Goal: Task Accomplishment & Management: Use online tool/utility

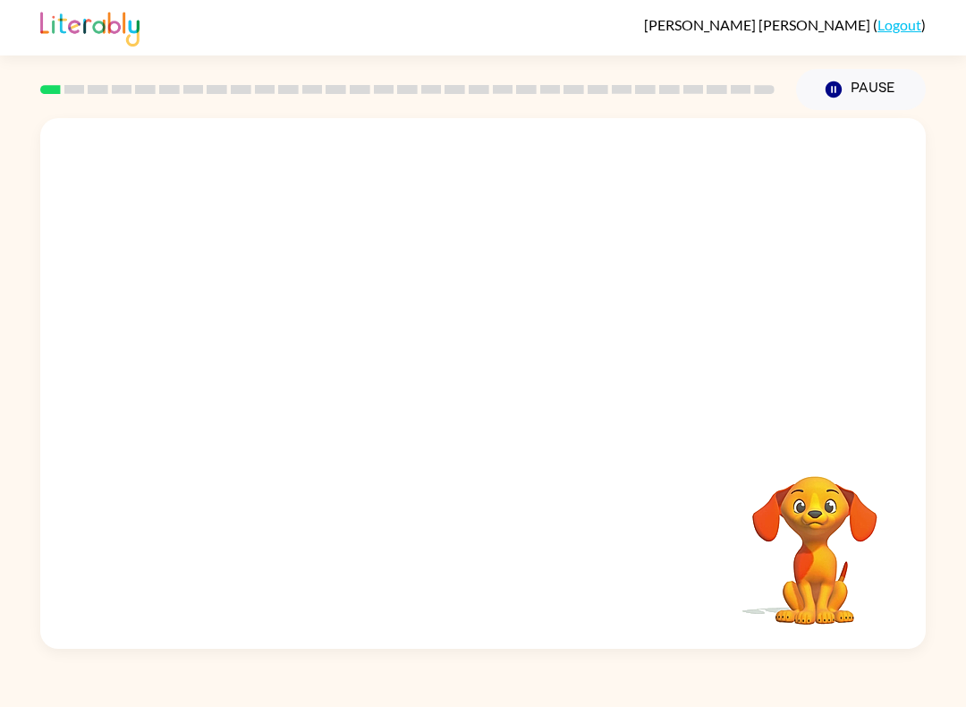
click at [870, 87] on button "Pause Pause" at bounding box center [861, 89] width 130 height 41
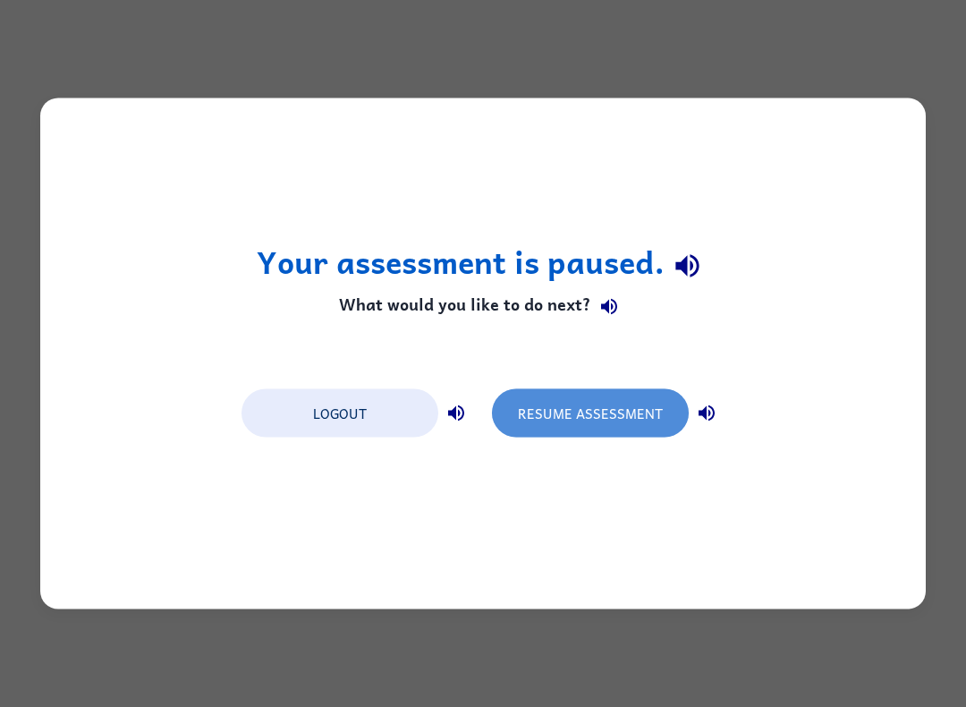
click at [635, 425] on button "Resume Assessment" at bounding box center [590, 413] width 197 height 48
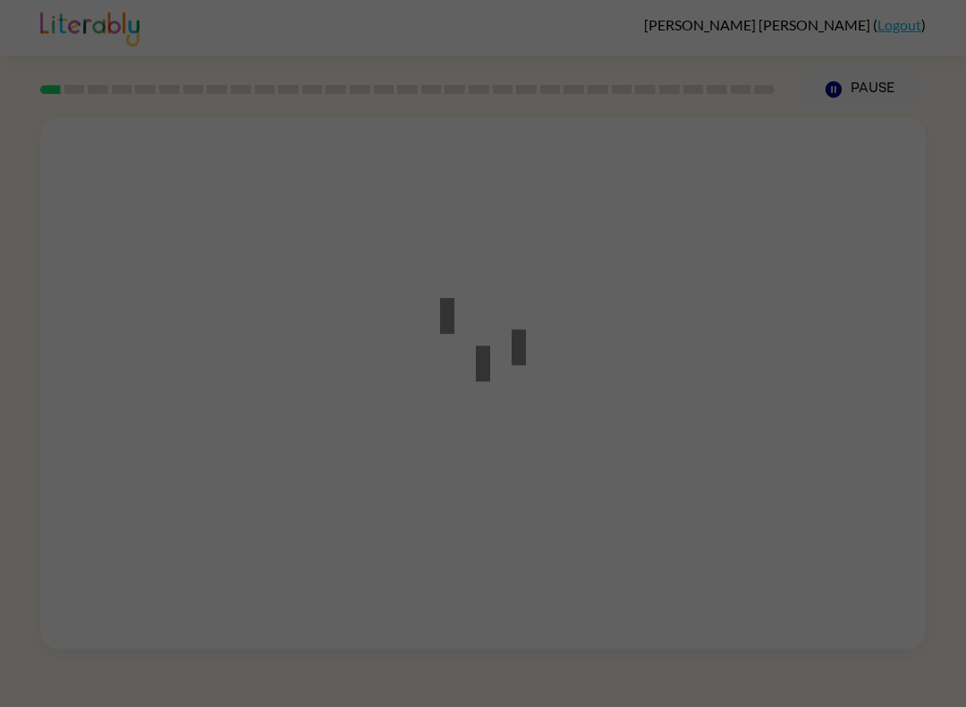
click at [653, 403] on div at bounding box center [483, 353] width 966 height 707
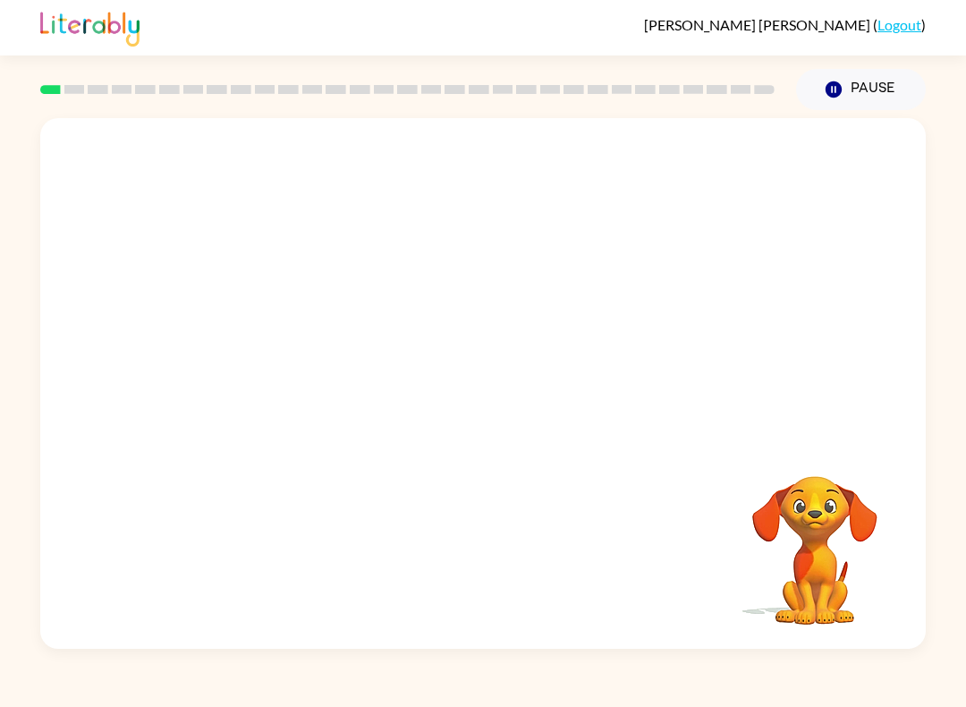
click at [836, 530] on video "Your browser must support playing .mp4 files to use Literably. Please try using…" at bounding box center [815, 537] width 179 height 179
click at [493, 386] on icon "button" at bounding box center [483, 392] width 31 height 31
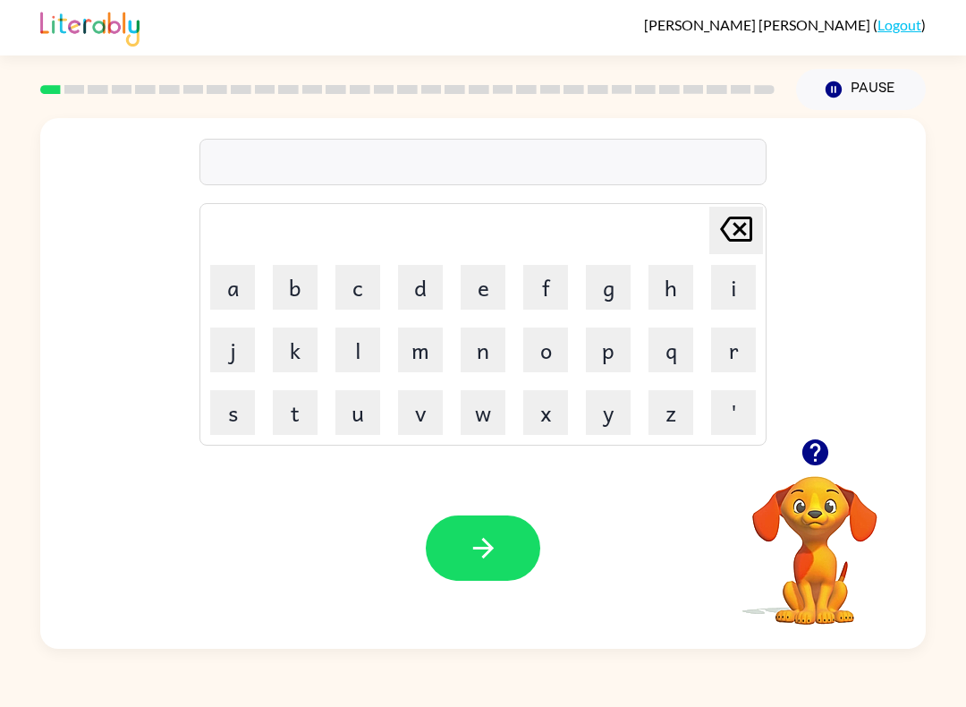
click at [293, 284] on button "b" at bounding box center [295, 287] width 45 height 45
click at [553, 350] on button "o" at bounding box center [545, 349] width 45 height 45
click at [738, 350] on button "r" at bounding box center [733, 349] width 45 height 45
click at [420, 293] on button "d" at bounding box center [420, 287] width 45 height 45
click at [474, 276] on button "e" at bounding box center [483, 287] width 45 height 45
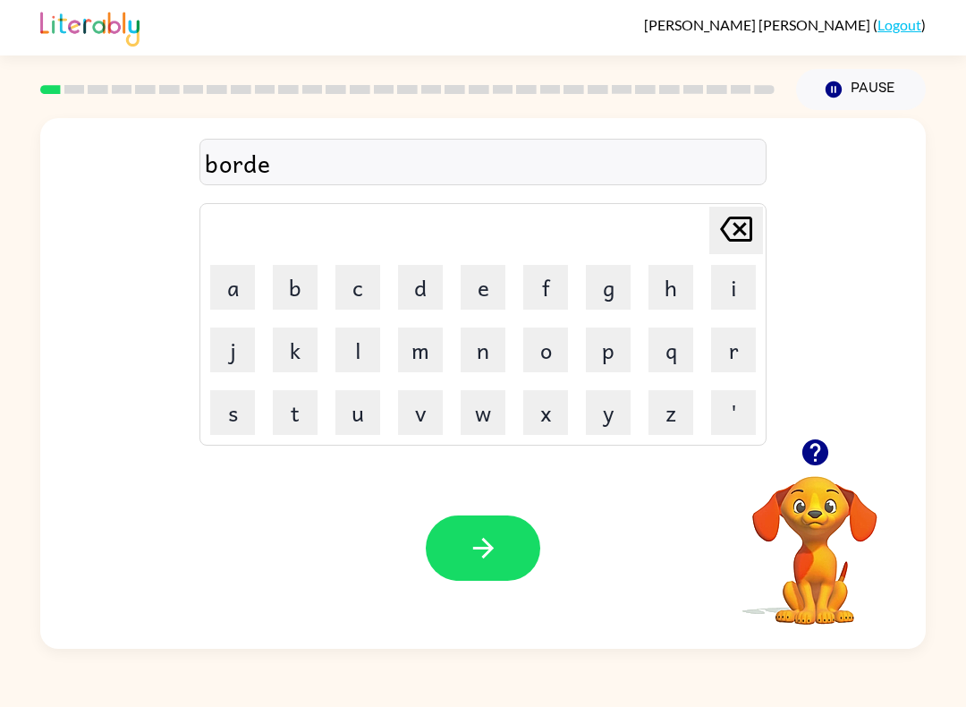
click at [743, 348] on button "r" at bounding box center [733, 349] width 45 height 45
click at [498, 557] on icon "button" at bounding box center [483, 547] width 31 height 31
click at [738, 353] on button "r" at bounding box center [733, 349] width 45 height 45
click at [547, 344] on button "o" at bounding box center [545, 349] width 45 height 45
click at [345, 414] on button "u" at bounding box center [357, 412] width 45 height 45
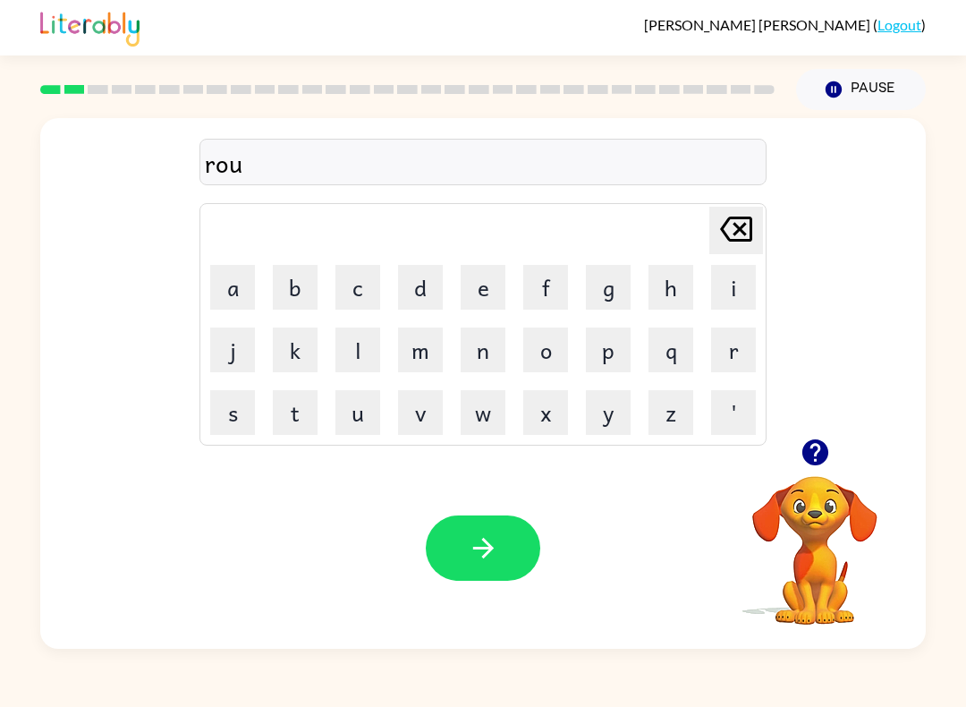
click at [490, 332] on button "n" at bounding box center [483, 349] width 45 height 45
click at [426, 284] on button "d" at bounding box center [420, 287] width 45 height 45
click at [505, 539] on button "button" at bounding box center [483, 547] width 115 height 65
click at [441, 348] on button "m" at bounding box center [420, 349] width 45 height 45
click at [238, 274] on button "a" at bounding box center [232, 287] width 45 height 45
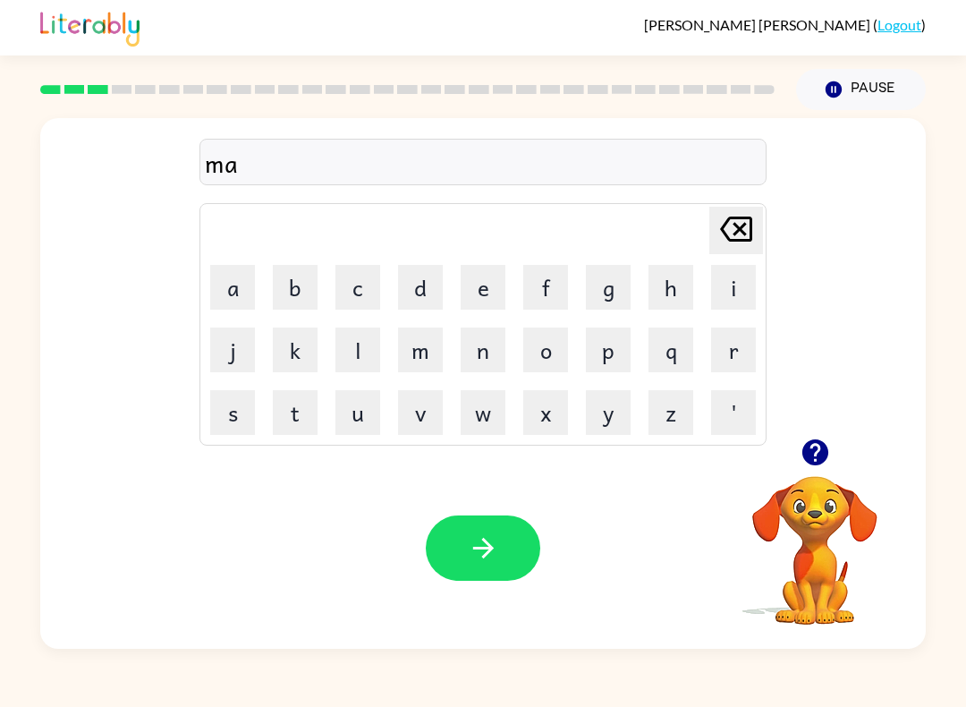
click at [225, 419] on button "s" at bounding box center [232, 412] width 45 height 45
click at [671, 293] on button "h" at bounding box center [671, 287] width 45 height 45
click at [734, 280] on button "i" at bounding box center [733, 287] width 45 height 45
click at [489, 352] on button "n" at bounding box center [483, 349] width 45 height 45
click at [487, 567] on button "button" at bounding box center [483, 547] width 115 height 65
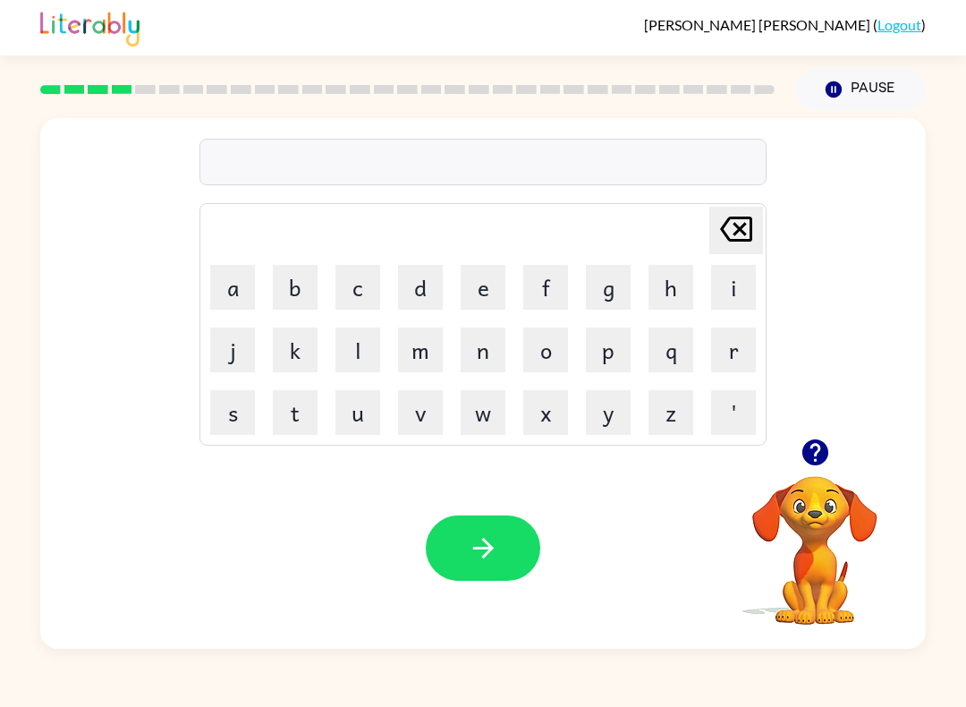
click at [745, 354] on button "r" at bounding box center [733, 349] width 45 height 45
click at [762, 222] on button "Delete Delete last character input" at bounding box center [736, 230] width 54 height 47
click at [299, 415] on button "t" at bounding box center [295, 412] width 45 height 45
click at [741, 347] on button "r" at bounding box center [733, 349] width 45 height 45
click at [745, 282] on button "i" at bounding box center [733, 287] width 45 height 45
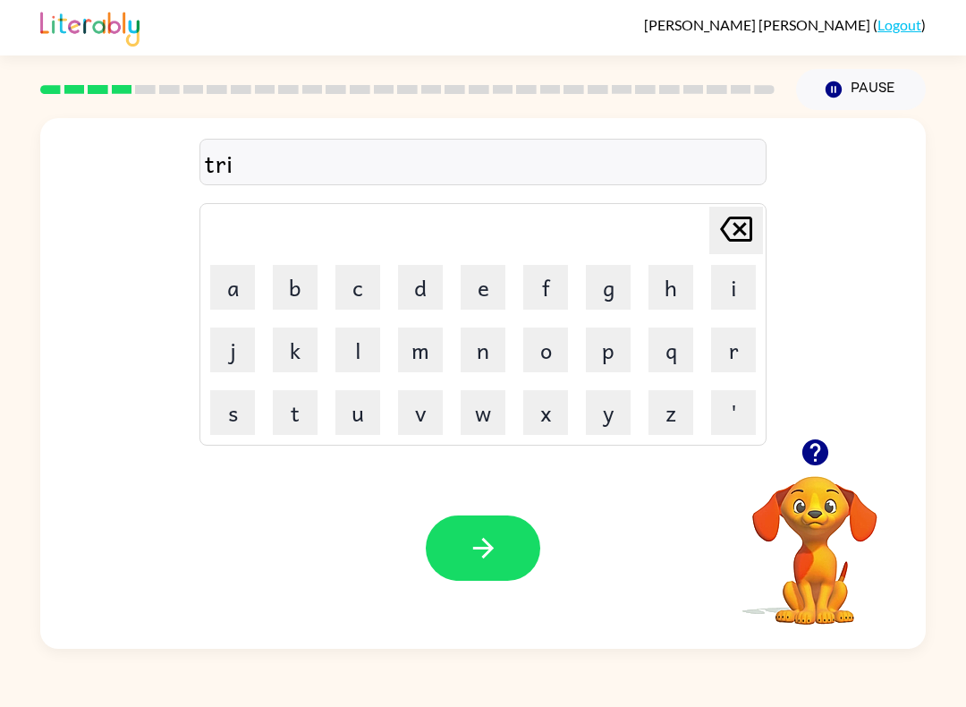
click at [487, 343] on button "n" at bounding box center [483, 349] width 45 height 45
click at [493, 552] on icon "button" at bounding box center [483, 547] width 31 height 31
click at [424, 291] on button "d" at bounding box center [420, 287] width 45 height 45
click at [479, 288] on button "e" at bounding box center [483, 287] width 45 height 45
click at [535, 289] on button "f" at bounding box center [545, 287] width 45 height 45
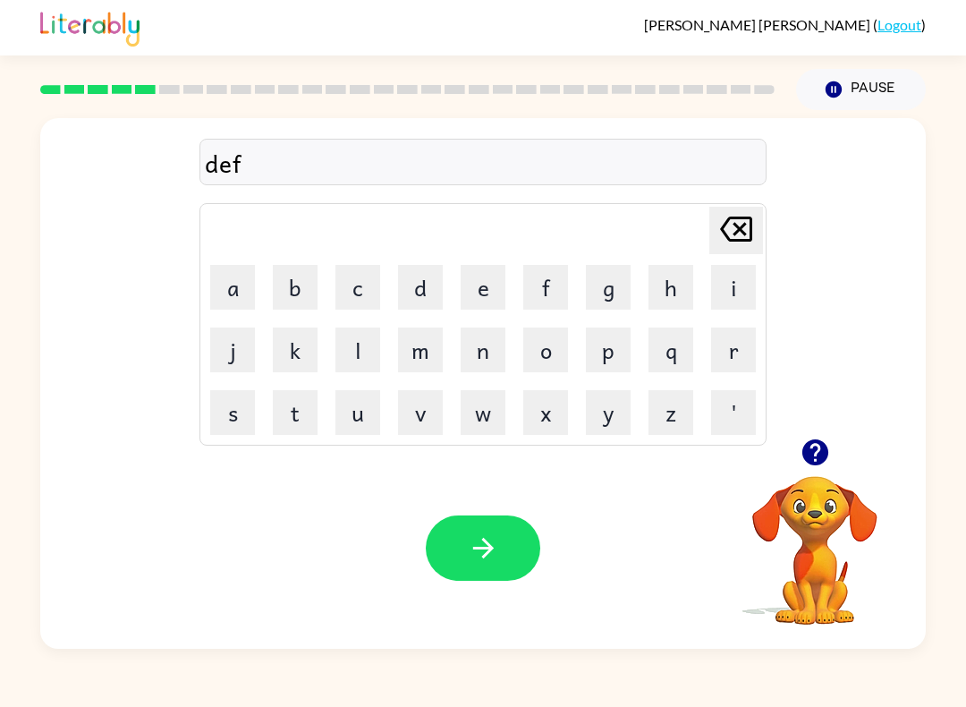
click at [480, 294] on button "e" at bounding box center [483, 287] width 45 height 45
click at [483, 342] on button "n" at bounding box center [483, 349] width 45 height 45
click at [238, 412] on button "s" at bounding box center [232, 412] width 45 height 45
click at [733, 283] on button "i" at bounding box center [733, 287] width 45 height 45
click at [440, 412] on button "v" at bounding box center [420, 412] width 45 height 45
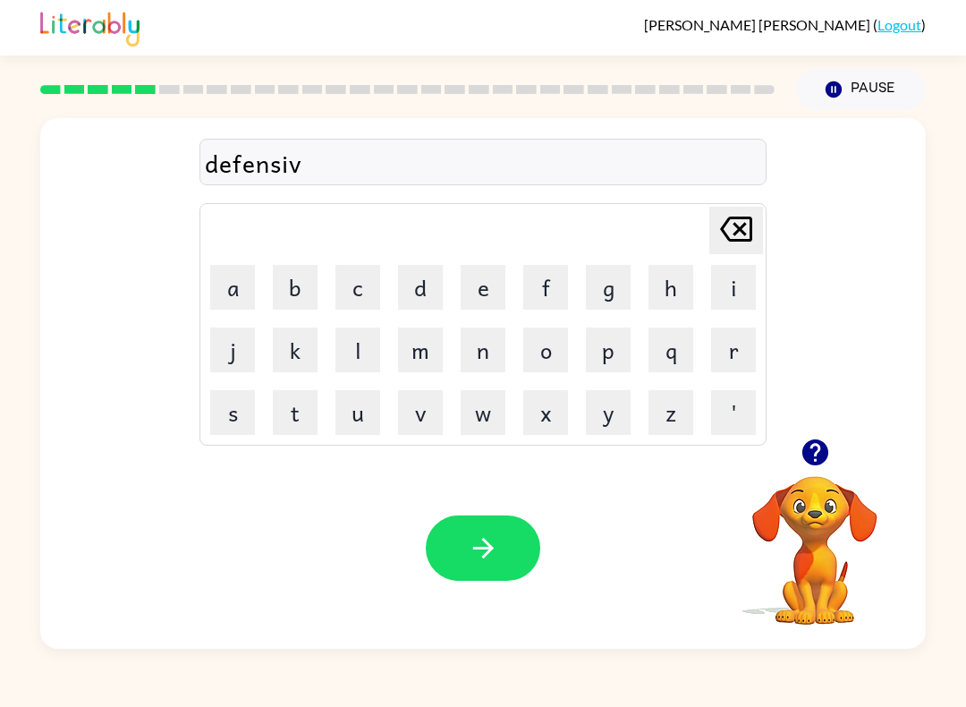
click at [486, 554] on icon "button" at bounding box center [482, 548] width 21 height 21
click at [317, 293] on button "b" at bounding box center [295, 287] width 45 height 45
click at [470, 296] on button "e" at bounding box center [483, 287] width 45 height 45
click at [364, 265] on button "c" at bounding box center [357, 287] width 45 height 45
click at [734, 286] on button "i" at bounding box center [733, 287] width 45 height 45
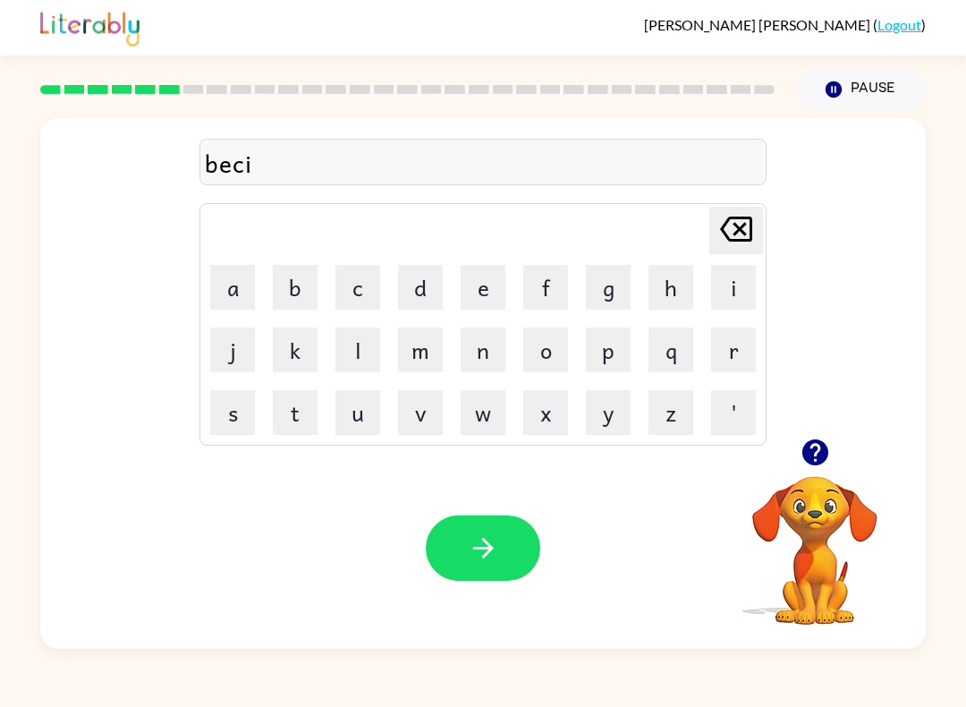
click at [243, 418] on button "s" at bounding box center [232, 412] width 45 height 45
click at [680, 280] on button "h" at bounding box center [671, 287] width 45 height 45
click at [555, 352] on button "o" at bounding box center [545, 349] width 45 height 45
click at [496, 359] on button "n" at bounding box center [483, 349] width 45 height 45
click at [492, 580] on button "button" at bounding box center [483, 547] width 115 height 65
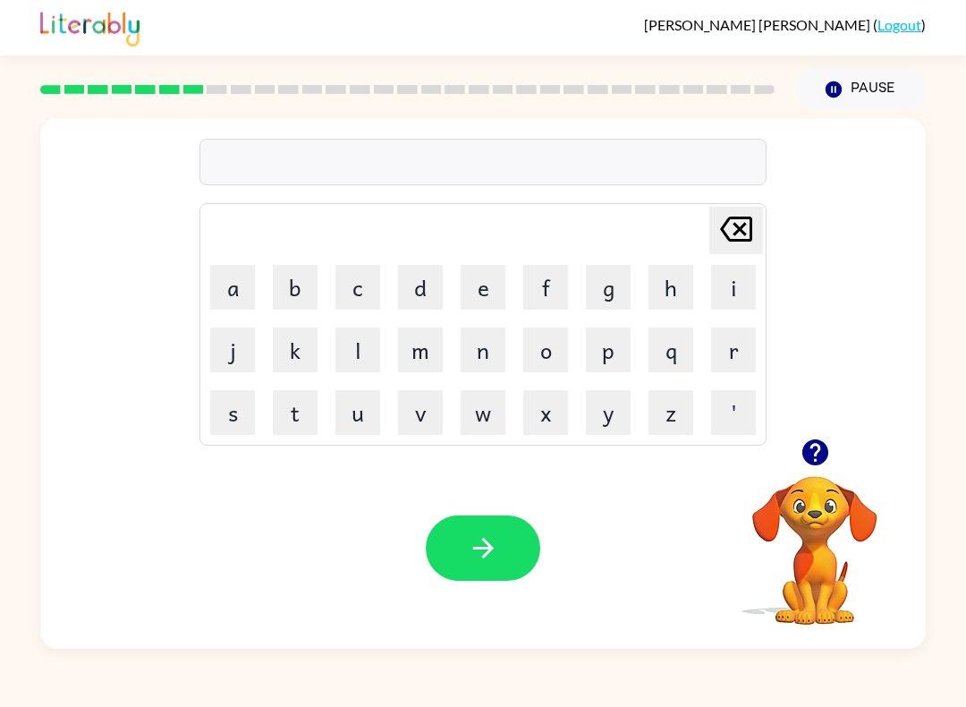
click at [818, 444] on icon "button" at bounding box center [815, 452] width 26 height 26
click at [616, 369] on button "p" at bounding box center [608, 349] width 45 height 45
click at [543, 344] on button "o" at bounding box center [545, 349] width 45 height 45
click at [732, 346] on button "r" at bounding box center [733, 349] width 45 height 45
click at [361, 346] on button "l" at bounding box center [357, 349] width 45 height 45
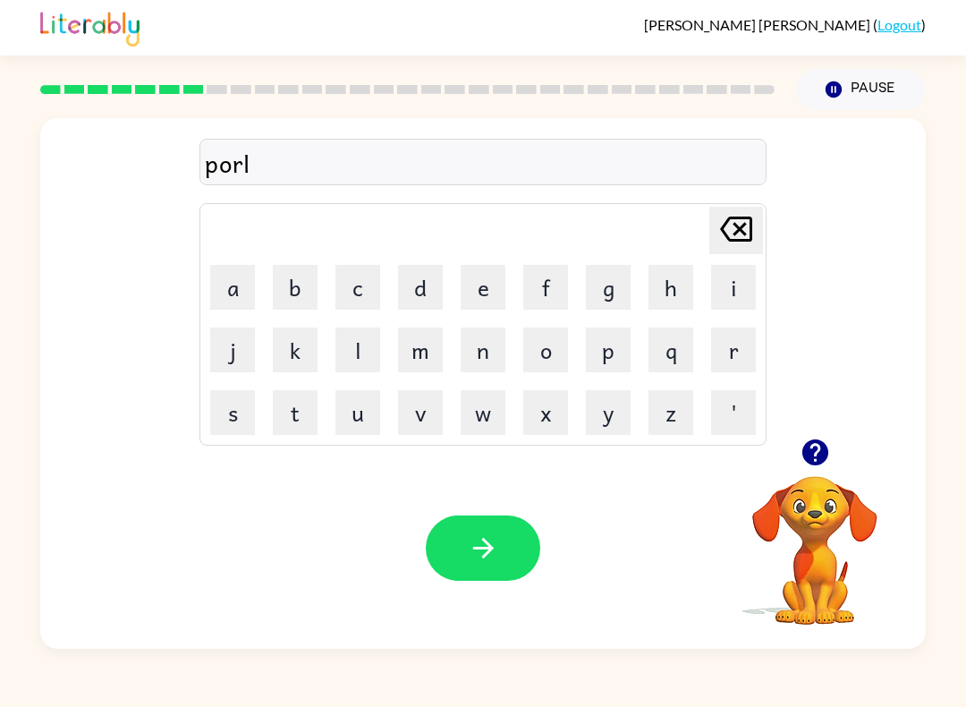
click at [494, 546] on icon "button" at bounding box center [483, 547] width 31 height 31
click at [424, 345] on button "m" at bounding box center [420, 349] width 45 height 45
click at [456, 301] on td "e" at bounding box center [483, 287] width 61 height 61
click at [478, 282] on button "e" at bounding box center [483, 287] width 45 height 45
click at [741, 332] on button "r" at bounding box center [733, 349] width 45 height 45
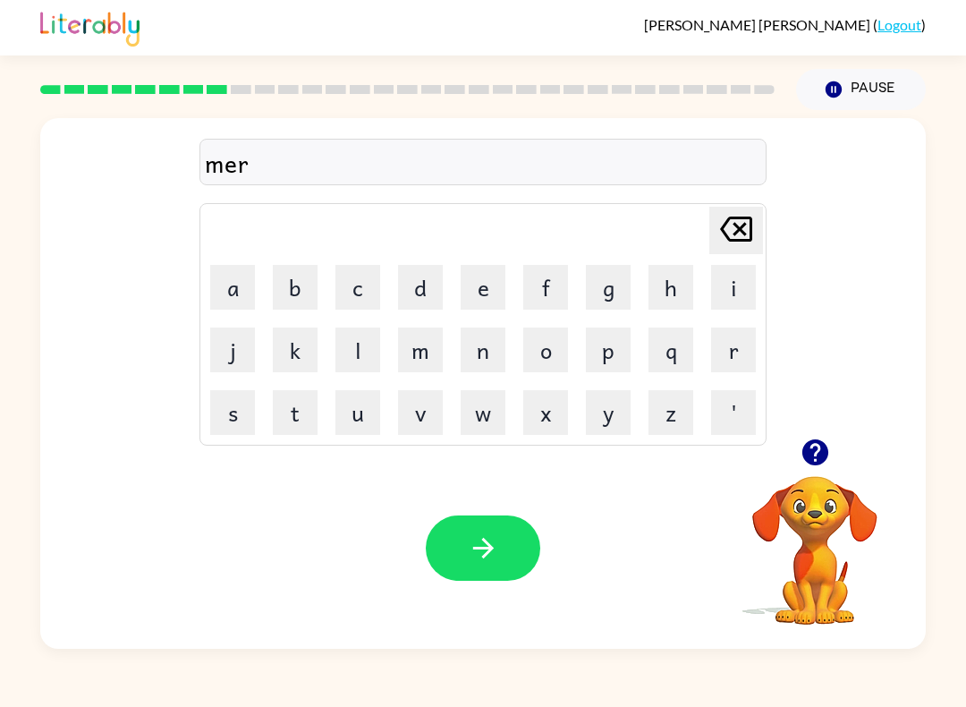
click at [547, 343] on button "o" at bounding box center [545, 349] width 45 height 45
click at [361, 288] on button "c" at bounding box center [357, 287] width 45 height 45
click at [558, 361] on button "o" at bounding box center [545, 349] width 45 height 45
click at [735, 241] on icon at bounding box center [736, 228] width 32 height 25
click at [545, 348] on button "o" at bounding box center [545, 349] width 45 height 45
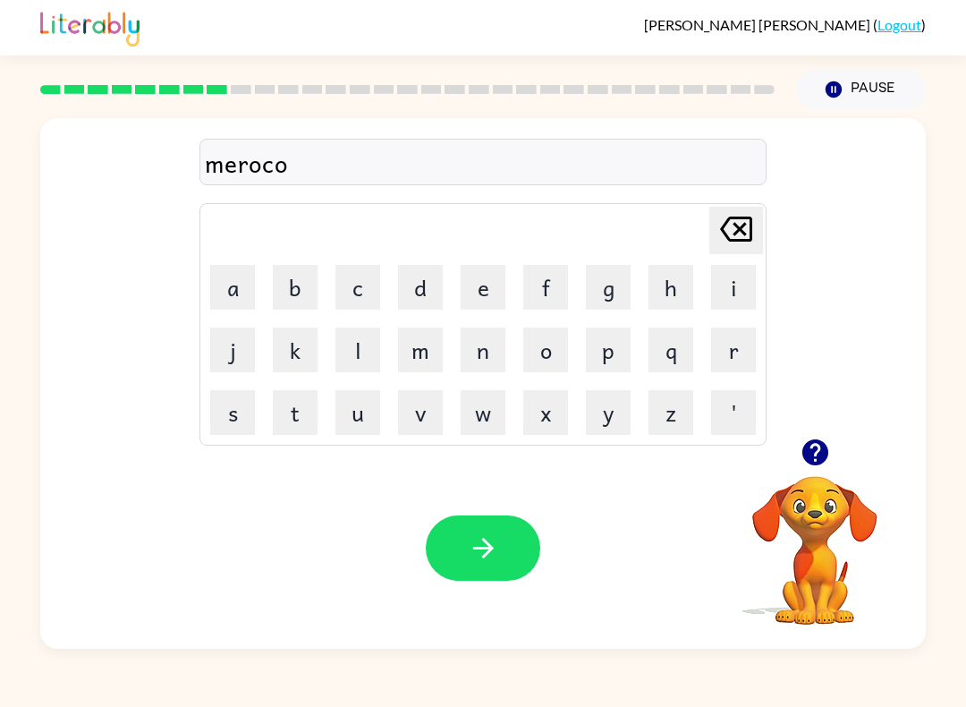
click at [364, 354] on button "l" at bounding box center [357, 349] width 45 height 45
click at [470, 537] on icon "button" at bounding box center [483, 547] width 31 height 31
click at [429, 352] on button "m" at bounding box center [420, 349] width 45 height 45
click at [494, 280] on button "e" at bounding box center [483, 287] width 45 height 45
click at [424, 358] on button "m" at bounding box center [420, 349] width 45 height 45
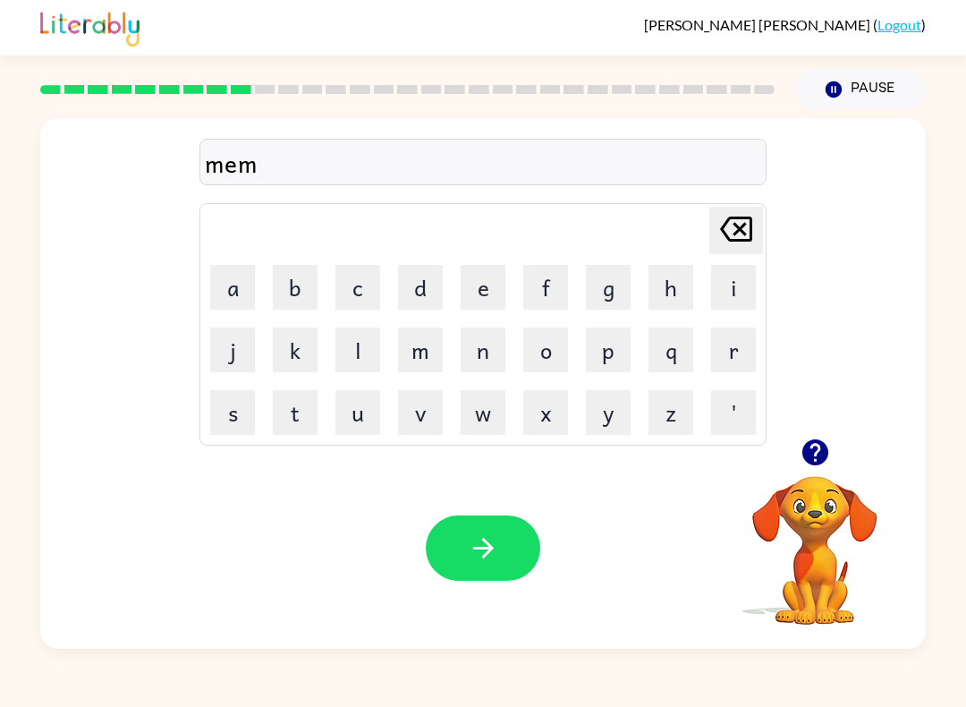
click at [556, 341] on button "o" at bounding box center [545, 349] width 45 height 45
click at [719, 345] on button "r" at bounding box center [733, 349] width 45 height 45
click at [735, 285] on button "i" at bounding box center [733, 287] width 45 height 45
click at [624, 279] on button "g" at bounding box center [608, 287] width 45 height 45
click at [502, 556] on button "button" at bounding box center [483, 547] width 115 height 65
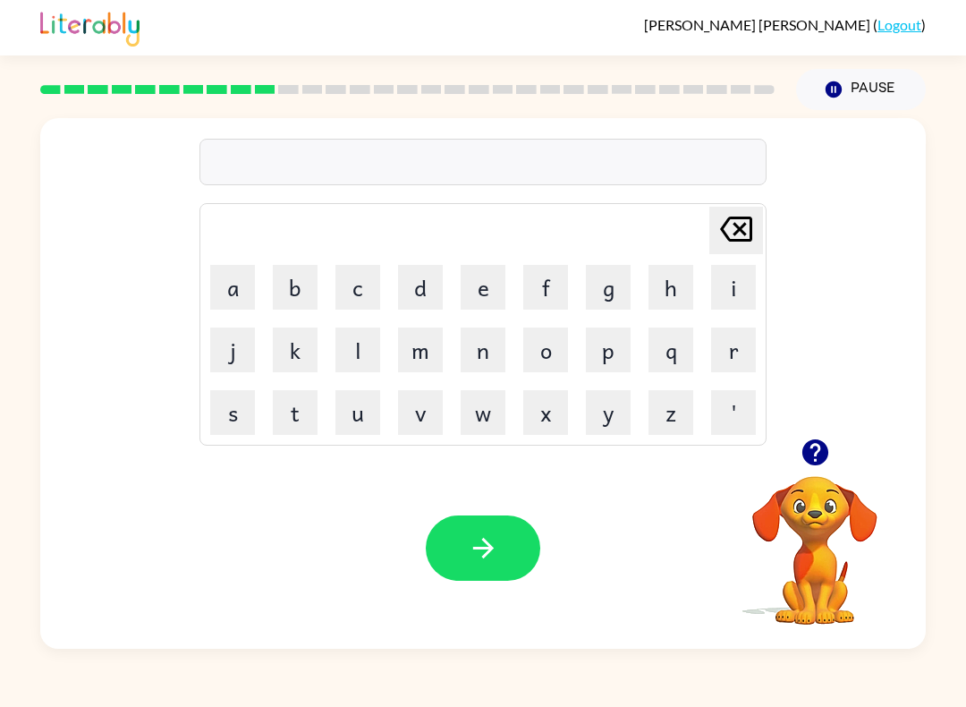
click at [964, 22] on div "Enrique-Carlos Garza-Torres-Torija ( Logout )" at bounding box center [483, 27] width 966 height 55
click at [436, 285] on button "d" at bounding box center [420, 287] width 45 height 45
click at [502, 278] on button "e" at bounding box center [483, 287] width 45 height 45
click at [241, 406] on button "s" at bounding box center [232, 412] width 45 height 45
click at [301, 410] on button "t" at bounding box center [295, 412] width 45 height 45
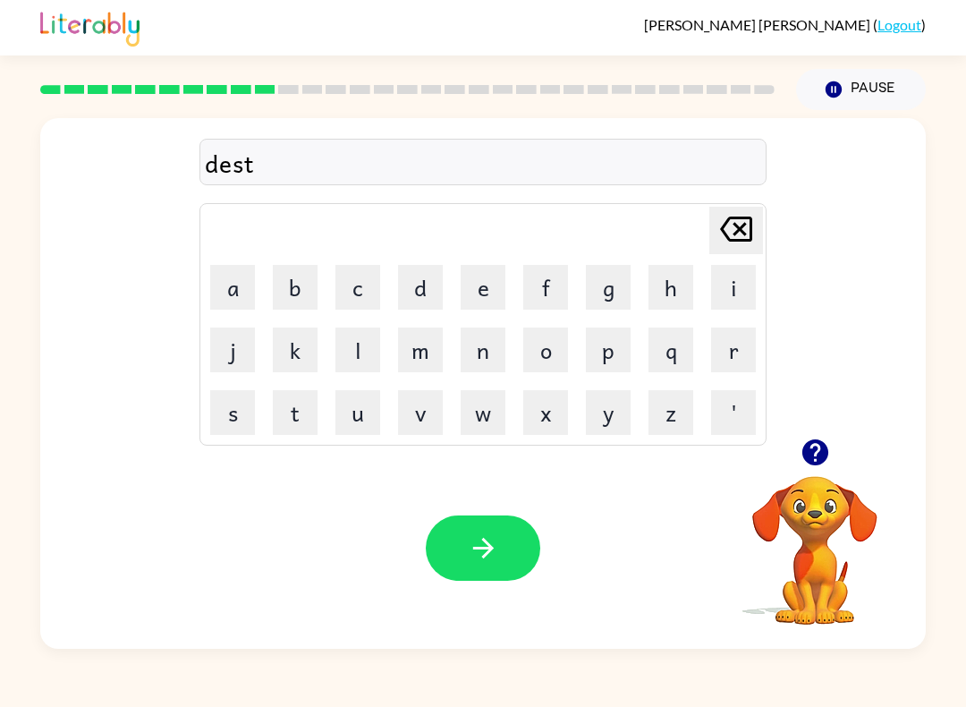
click at [734, 354] on button "r" at bounding box center [733, 349] width 45 height 45
click at [230, 288] on button "a" at bounding box center [232, 287] width 45 height 45
click at [237, 415] on button "s" at bounding box center [232, 412] width 45 height 45
click at [302, 417] on button "t" at bounding box center [295, 412] width 45 height 45
click at [494, 538] on icon "button" at bounding box center [483, 547] width 31 height 31
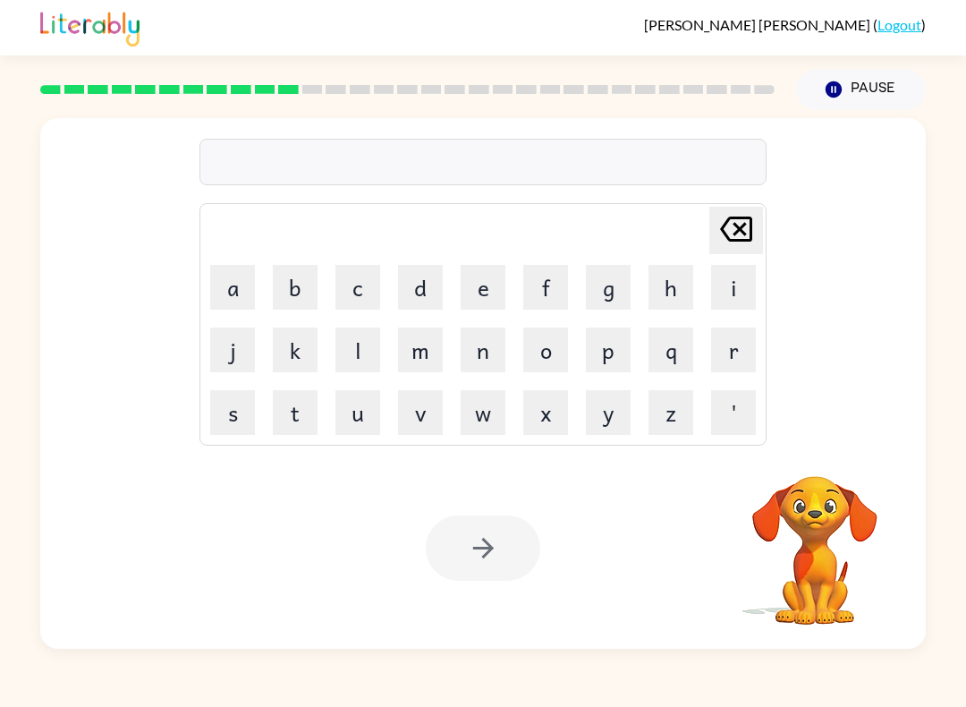
click at [748, 344] on button "r" at bounding box center [733, 349] width 45 height 45
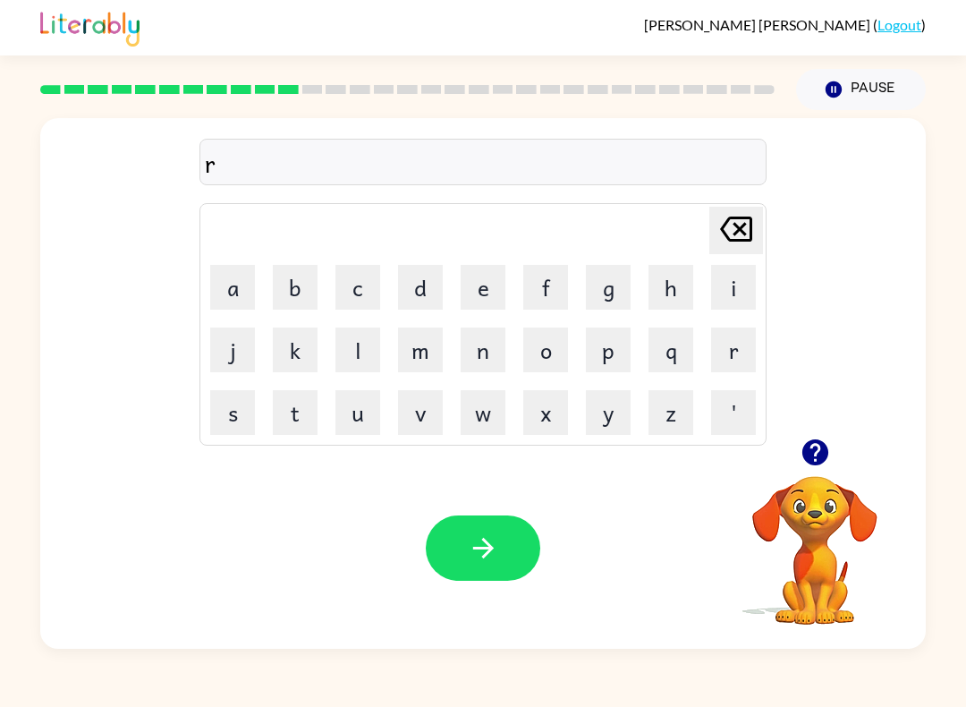
click at [558, 344] on button "o" at bounding box center [545, 349] width 45 height 45
click at [345, 413] on button "u" at bounding box center [357, 412] width 45 height 45
click at [421, 286] on button "d" at bounding box center [420, 287] width 45 height 45
click at [472, 559] on icon "button" at bounding box center [483, 547] width 31 height 31
click at [242, 298] on button "a" at bounding box center [232, 287] width 45 height 45
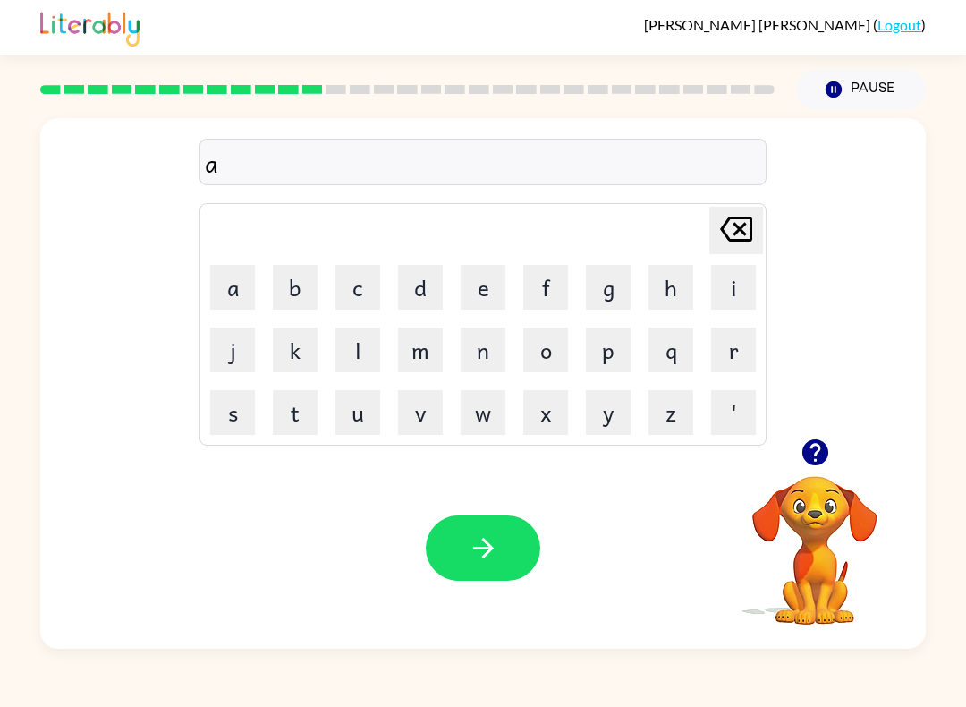
click at [598, 357] on button "p" at bounding box center [608, 349] width 45 height 45
click at [730, 337] on button "r" at bounding box center [733, 349] width 45 height 45
click at [238, 292] on button "a" at bounding box center [232, 287] width 45 height 45
click at [421, 293] on button "d" at bounding box center [420, 287] width 45 height 45
click at [477, 546] on icon "button" at bounding box center [483, 547] width 31 height 31
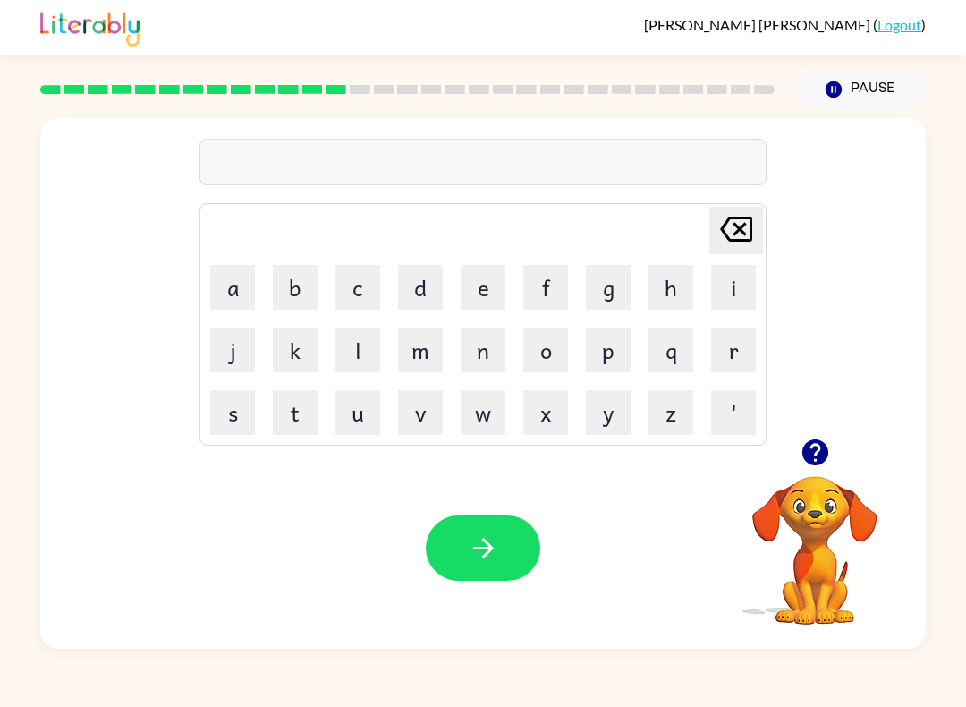
click at [434, 354] on button "m" at bounding box center [420, 349] width 45 height 45
click at [238, 284] on button "a" at bounding box center [232, 287] width 45 height 45
click at [476, 356] on button "n" at bounding box center [483, 349] width 45 height 45
click at [738, 235] on icon "Delete Delete last character input" at bounding box center [736, 229] width 43 height 43
click at [295, 403] on button "t" at bounding box center [295, 412] width 45 height 45
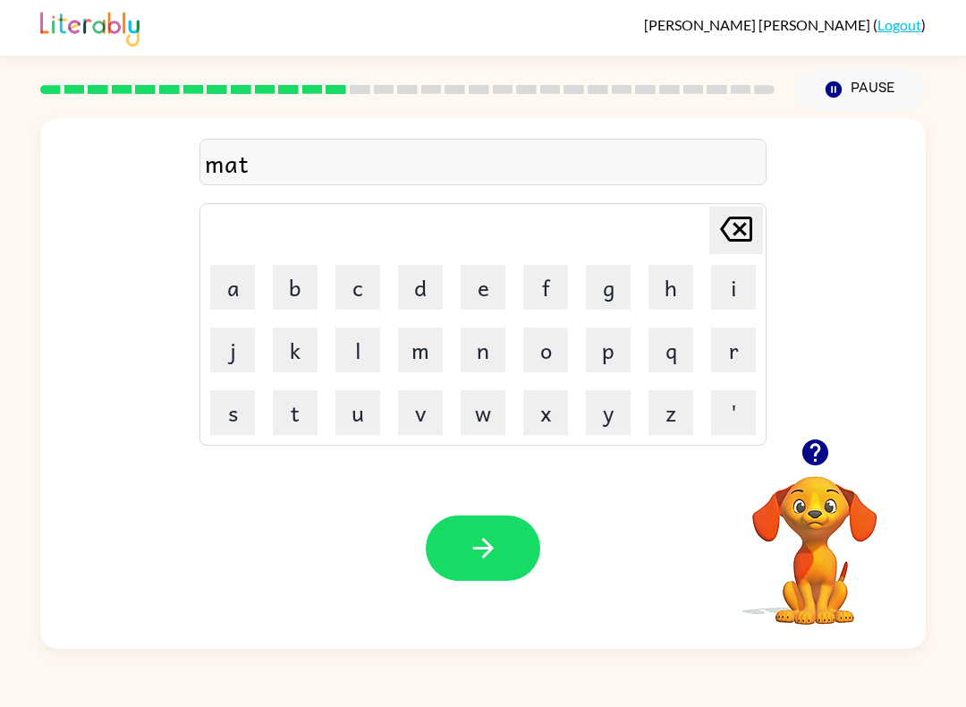
click at [676, 294] on button "h" at bounding box center [671, 287] width 45 height 45
click at [417, 276] on button "d" at bounding box center [420, 287] width 45 height 45
click at [486, 280] on button "e" at bounding box center [483, 287] width 45 height 45
click at [246, 409] on button "s" at bounding box center [232, 412] width 45 height 45
click at [484, 541] on icon "button" at bounding box center [482, 548] width 21 height 21
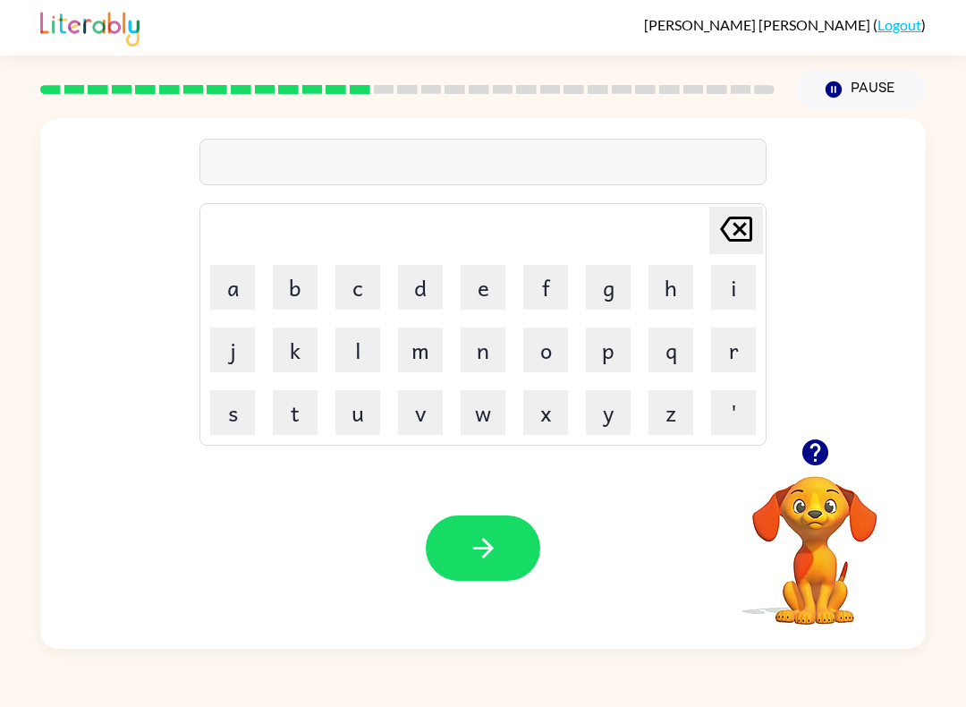
click at [939, 8] on div "Enrique-Carlos Garza-Torres-Torija ( Logout )" at bounding box center [483, 27] width 966 height 55
click at [294, 297] on button "b" at bounding box center [295, 287] width 45 height 45
click at [537, 336] on button "o" at bounding box center [545, 349] width 45 height 45
click at [360, 415] on button "u" at bounding box center [357, 412] width 45 height 45
click at [477, 292] on button "e" at bounding box center [483, 287] width 45 height 45
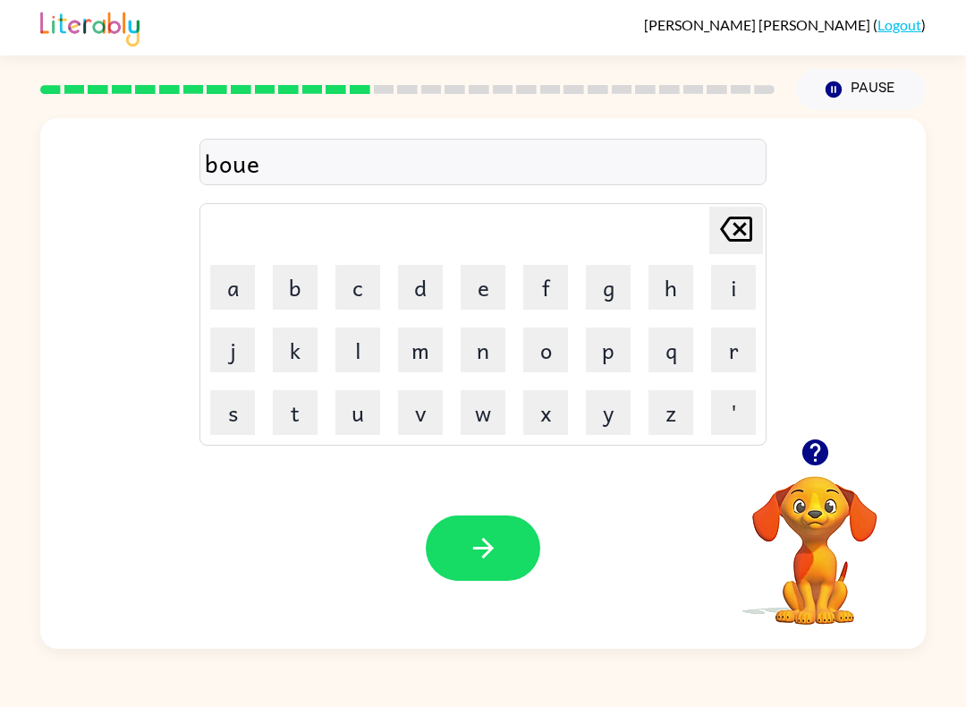
click at [227, 406] on button "s" at bounding box center [232, 412] width 45 height 45
click at [481, 539] on icon "button" at bounding box center [483, 547] width 31 height 31
click at [254, 415] on button "s" at bounding box center [232, 412] width 45 height 45
click at [364, 276] on button "c" at bounding box center [357, 287] width 45 height 45
click at [542, 335] on button "o" at bounding box center [545, 349] width 45 height 45
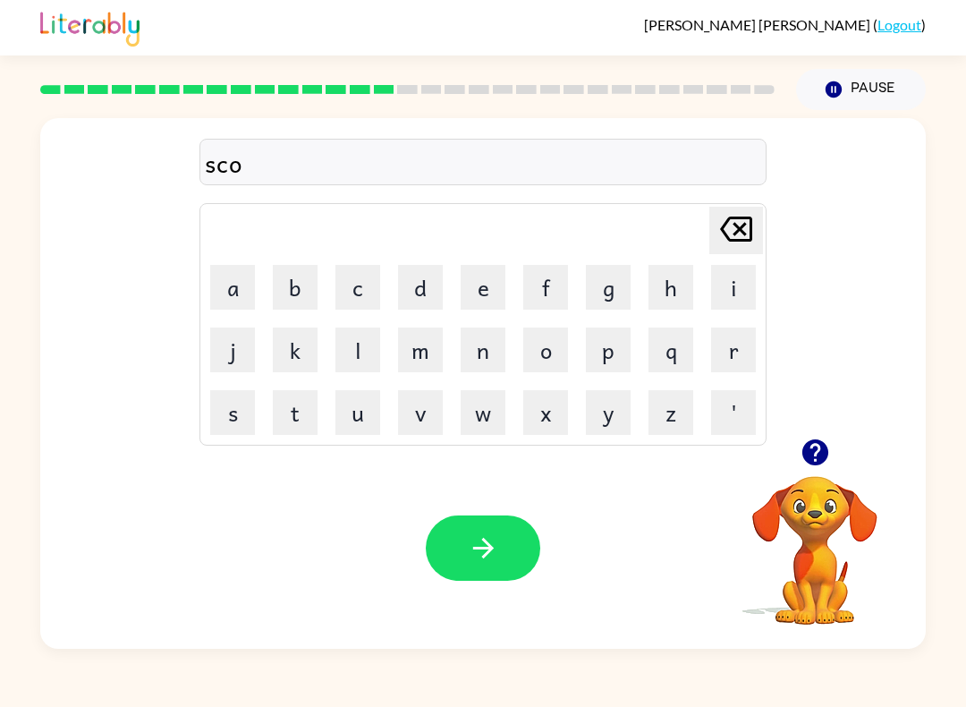
click at [727, 354] on button "r" at bounding box center [733, 349] width 45 height 45
click at [495, 546] on icon "button" at bounding box center [483, 547] width 31 height 31
click at [792, 422] on div "Delete Delete last character input a b c d e f g h i j k l m n o p q r s t u v …" at bounding box center [483, 278] width 886 height 320
click at [832, 455] on button "button" at bounding box center [816, 452] width 46 height 46
click at [836, 461] on button "button" at bounding box center [816, 452] width 46 height 46
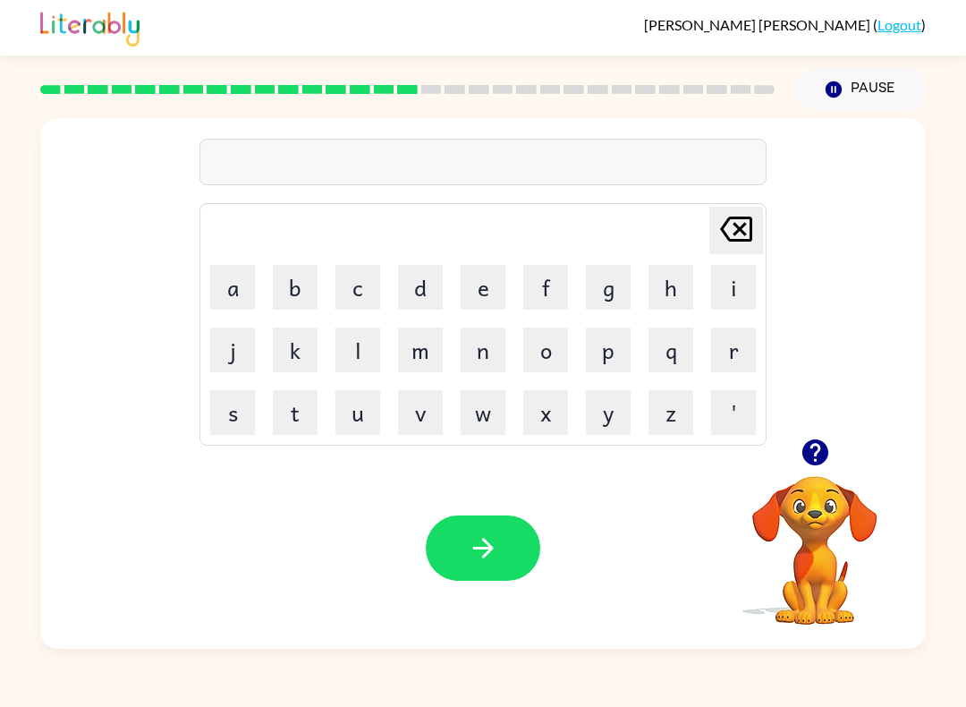
click at [794, 446] on button "button" at bounding box center [816, 452] width 46 height 46
click at [809, 467] on icon "button" at bounding box center [815, 452] width 31 height 31
click at [593, 286] on button "g" at bounding box center [608, 287] width 45 height 45
click at [476, 288] on button "e" at bounding box center [483, 287] width 45 height 45
click at [225, 289] on button "a" at bounding box center [232, 287] width 45 height 45
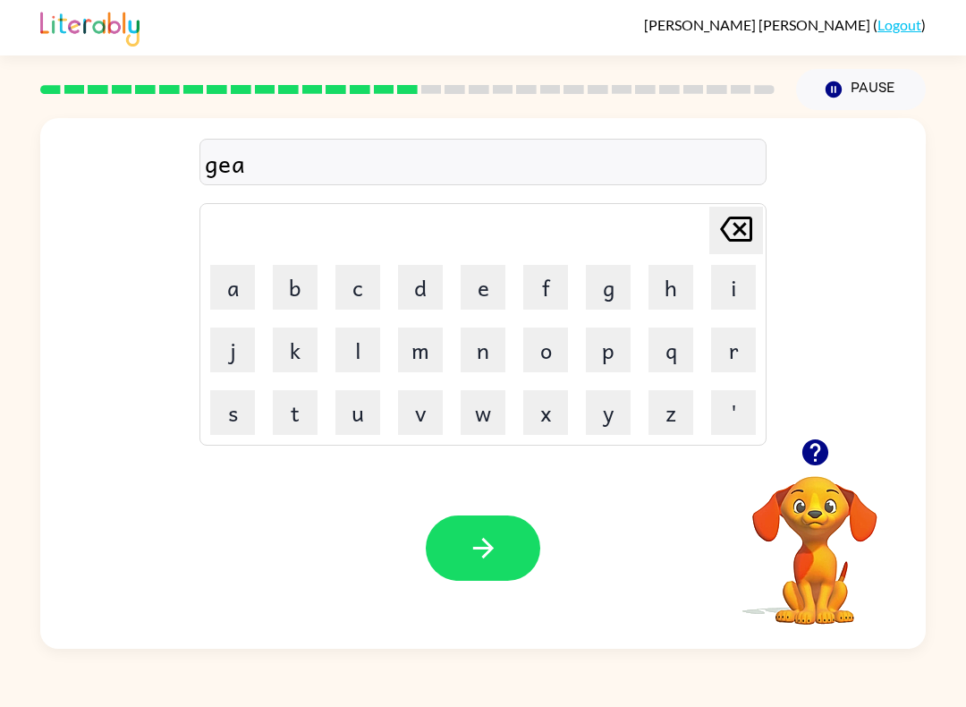
click at [428, 345] on button "m" at bounding box center [420, 349] width 45 height 45
click at [282, 296] on button "b" at bounding box center [295, 287] width 45 height 45
click at [454, 552] on button "button" at bounding box center [483, 547] width 115 height 65
click at [1, 260] on div "Delete Delete last character input a b c d e f g h i j k l m n o p q r s t u v …" at bounding box center [483, 379] width 966 height 539
click at [273, 301] on button "b" at bounding box center [295, 287] width 45 height 45
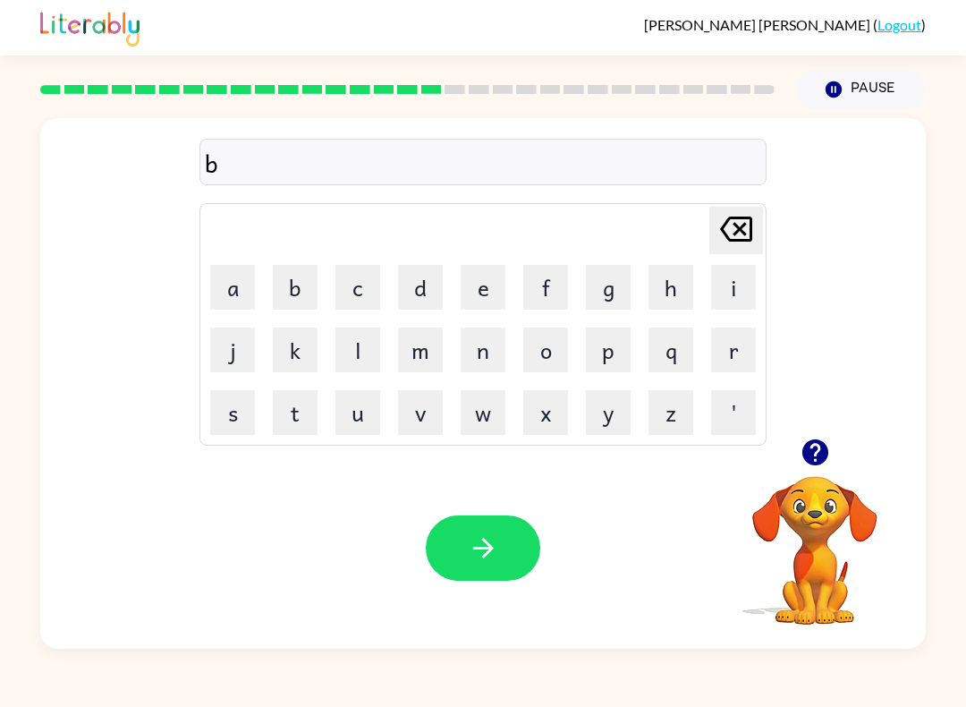
click at [719, 295] on button "i" at bounding box center [733, 287] width 45 height 45
click at [429, 286] on button "d" at bounding box center [420, 287] width 45 height 45
click at [295, 411] on button "t" at bounding box center [295, 412] width 45 height 45
click at [412, 352] on button "m" at bounding box center [420, 349] width 45 height 45
click at [735, 293] on button "i" at bounding box center [733, 287] width 45 height 45
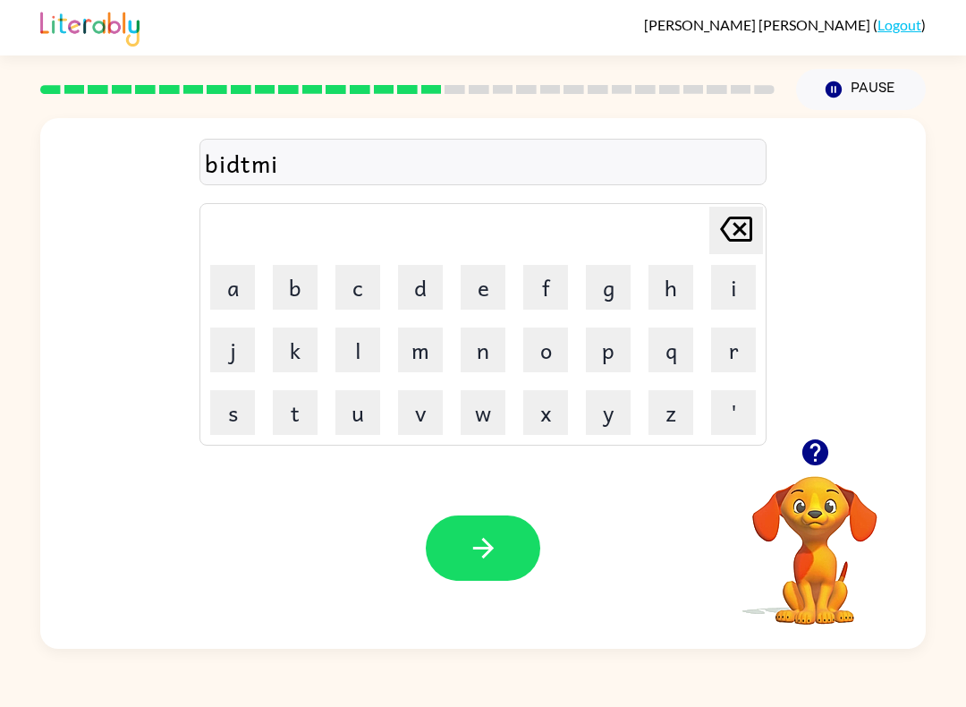
click at [473, 345] on button "n" at bounding box center [483, 349] width 45 height 45
click at [468, 535] on icon "button" at bounding box center [483, 547] width 31 height 31
click at [474, 295] on button "e" at bounding box center [483, 287] width 45 height 45
click at [718, 288] on button "i" at bounding box center [733, 287] width 45 height 45
click at [354, 294] on button "c" at bounding box center [357, 287] width 45 height 45
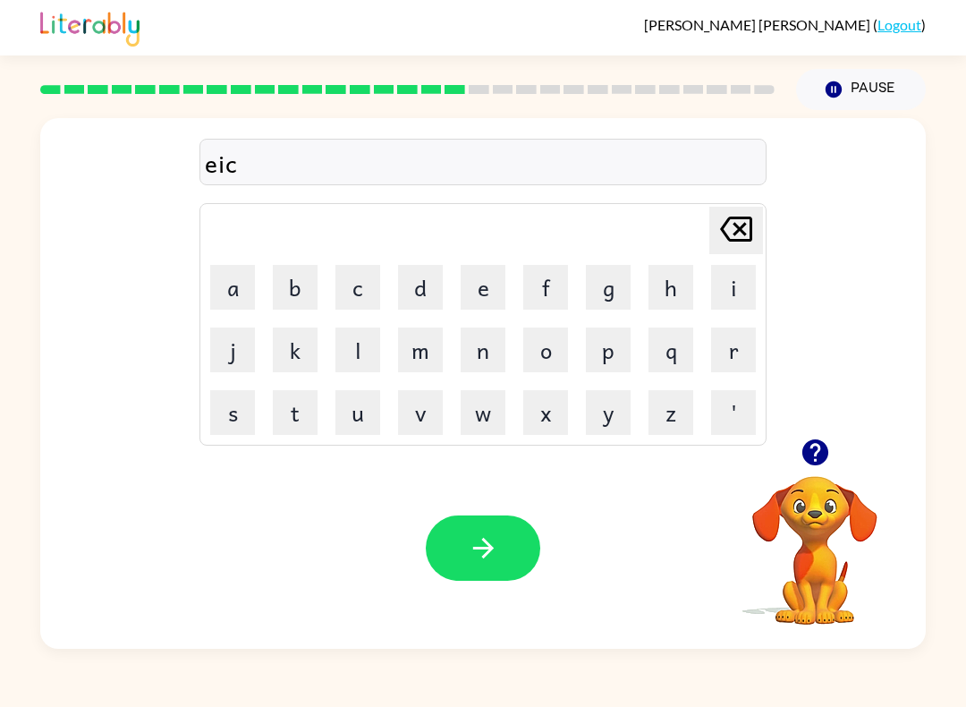
click at [471, 286] on button "e" at bounding box center [483, 287] width 45 height 45
click at [233, 417] on button "s" at bounding box center [232, 412] width 45 height 45
click at [300, 408] on button "t" at bounding box center [295, 412] width 45 height 45
click at [479, 540] on icon "button" at bounding box center [483, 547] width 31 height 31
click at [228, 286] on button "a" at bounding box center [232, 287] width 45 height 45
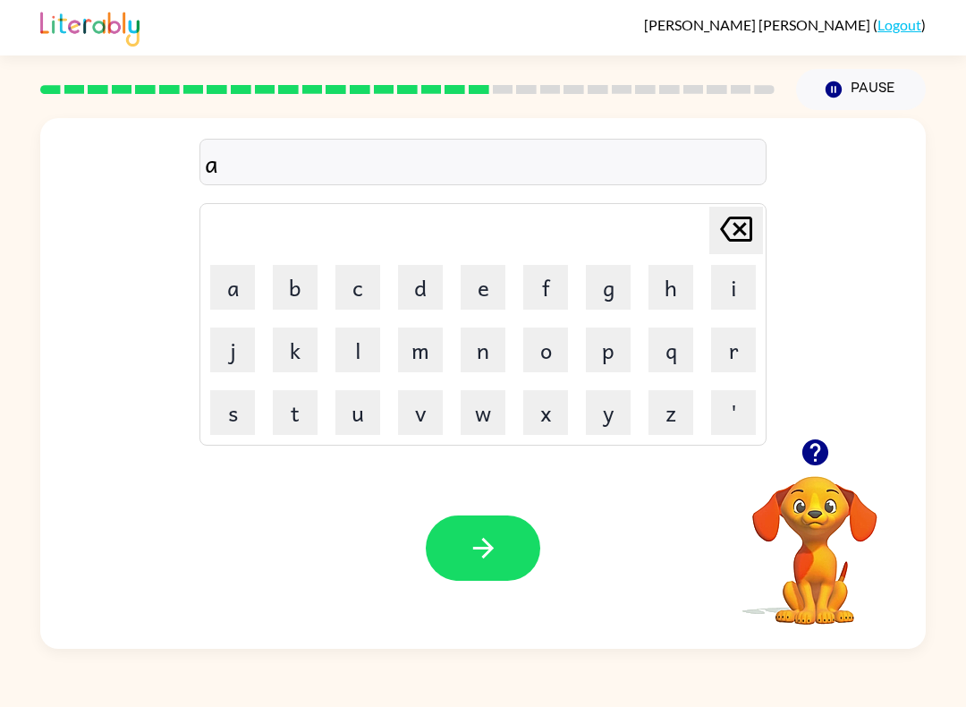
click at [313, 404] on button "t" at bounding box center [295, 412] width 45 height 45
click at [478, 298] on button "e" at bounding box center [483, 287] width 45 height 45
click at [440, 296] on button "d" at bounding box center [420, 287] width 45 height 45
click at [502, 545] on button "button" at bounding box center [483, 547] width 115 height 65
click at [556, 279] on button "f" at bounding box center [545, 287] width 45 height 45
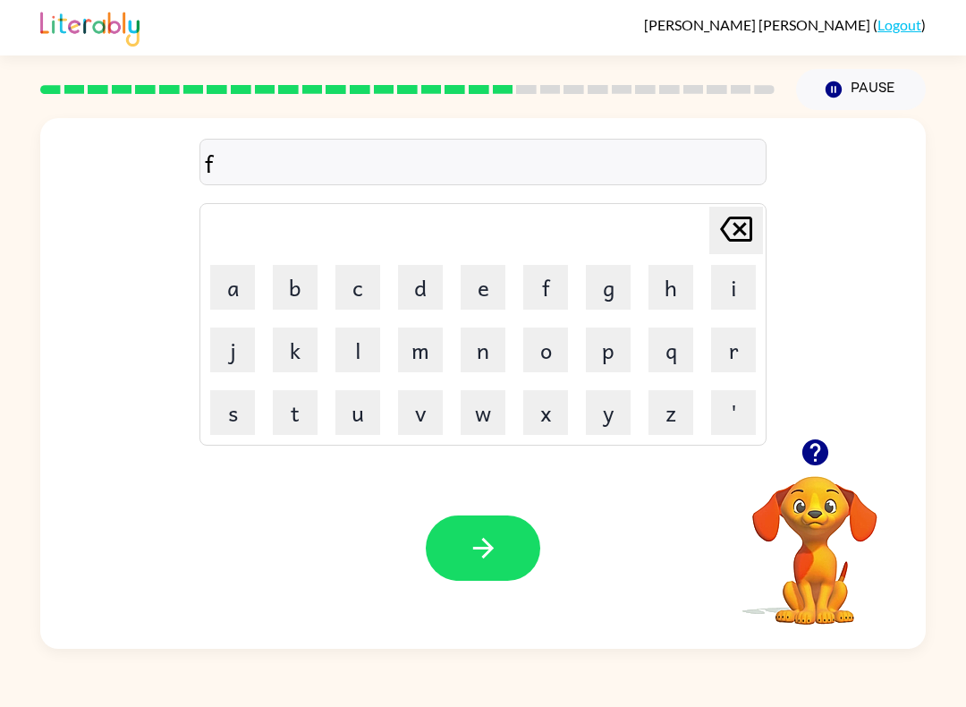
click at [369, 421] on button "u" at bounding box center [357, 412] width 45 height 45
click at [368, 352] on button "l" at bounding box center [357, 349] width 45 height 45
click at [367, 424] on button "u" at bounding box center [357, 412] width 45 height 45
click at [454, 564] on button "button" at bounding box center [483, 547] width 115 height 65
click at [232, 412] on button "s" at bounding box center [232, 412] width 45 height 45
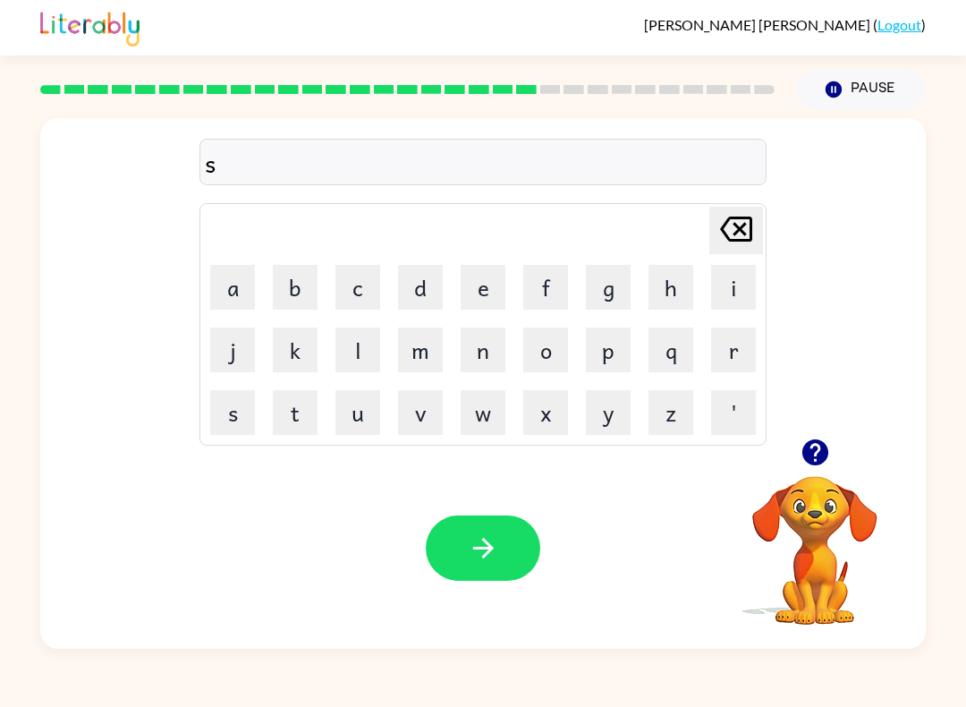
click at [505, 284] on button "e" at bounding box center [483, 287] width 45 height 45
click at [301, 418] on button "t" at bounding box center [295, 412] width 45 height 45
click at [489, 289] on button "e" at bounding box center [483, 287] width 45 height 45
click at [609, 359] on button "p" at bounding box center [608, 349] width 45 height 45
click at [720, 290] on button "i" at bounding box center [733, 287] width 45 height 45
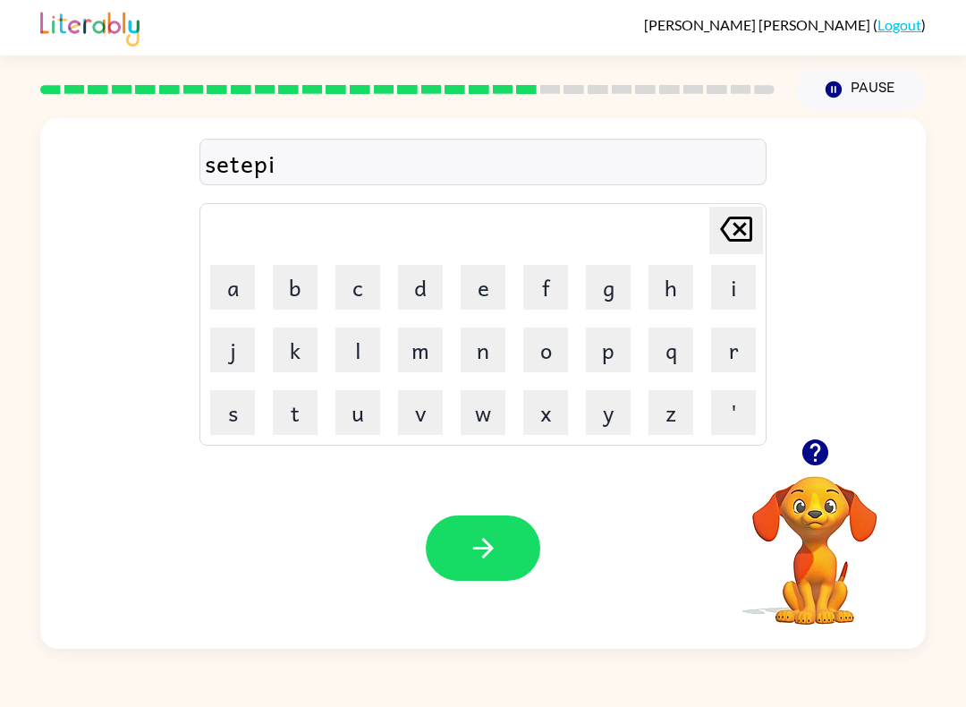
click at [420, 292] on button "d" at bounding box center [420, 287] width 45 height 45
click at [466, 531] on button "button" at bounding box center [483, 547] width 115 height 65
click at [225, 405] on button "s" at bounding box center [232, 412] width 45 height 45
click at [360, 414] on button "u" at bounding box center [357, 412] width 45 height 45
click at [300, 413] on button "t" at bounding box center [295, 412] width 45 height 45
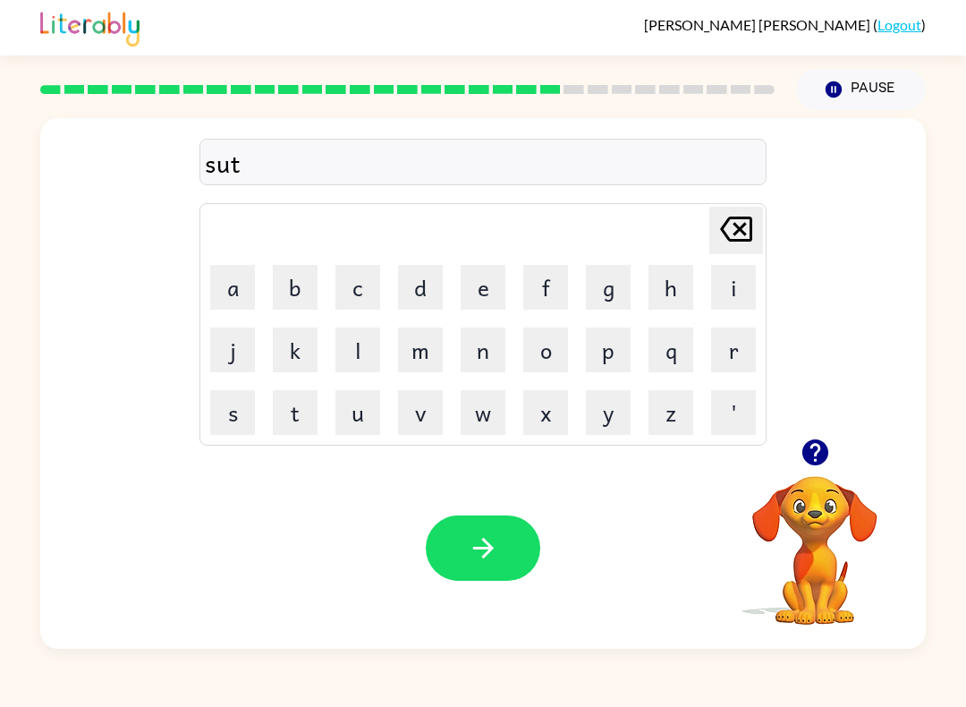
click at [487, 286] on button "e" at bounding box center [483, 287] width 45 height 45
click at [743, 289] on button "i" at bounding box center [733, 287] width 45 height 45
click at [493, 345] on button "n" at bounding box center [483, 349] width 45 height 45
click at [475, 556] on icon "button" at bounding box center [483, 547] width 31 height 31
click at [567, 279] on button "f" at bounding box center [545, 287] width 45 height 45
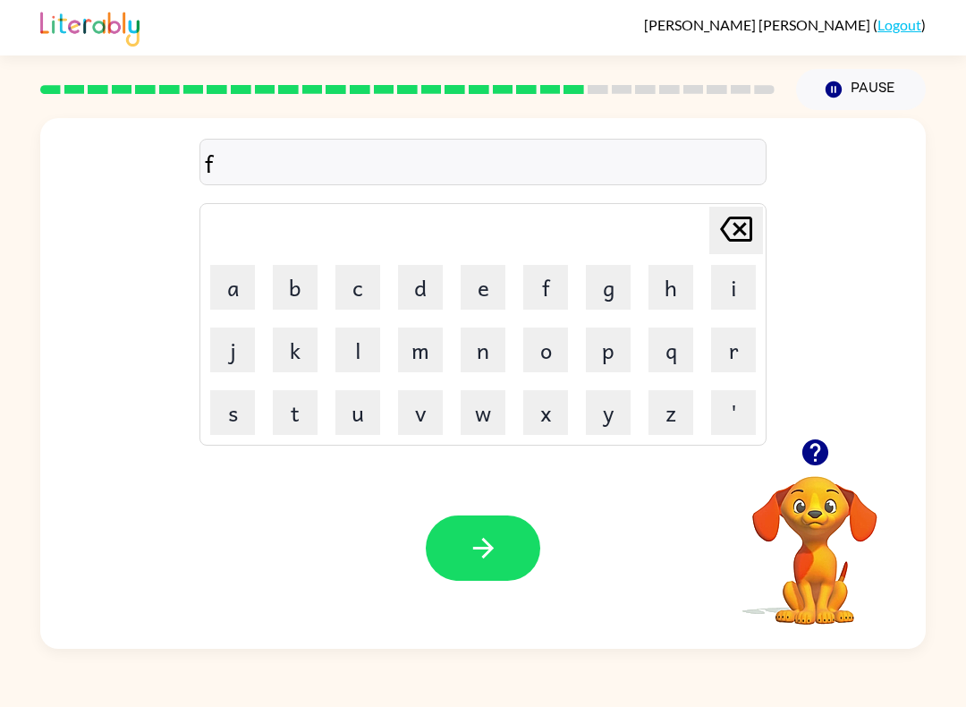
click at [553, 351] on button "o" at bounding box center [545, 349] width 45 height 45
click at [734, 346] on button "r" at bounding box center [733, 349] width 45 height 45
click at [478, 420] on button "w" at bounding box center [483, 412] width 45 height 45
click at [245, 285] on button "a" at bounding box center [232, 287] width 45 height 45
click at [724, 358] on button "r" at bounding box center [733, 349] width 45 height 45
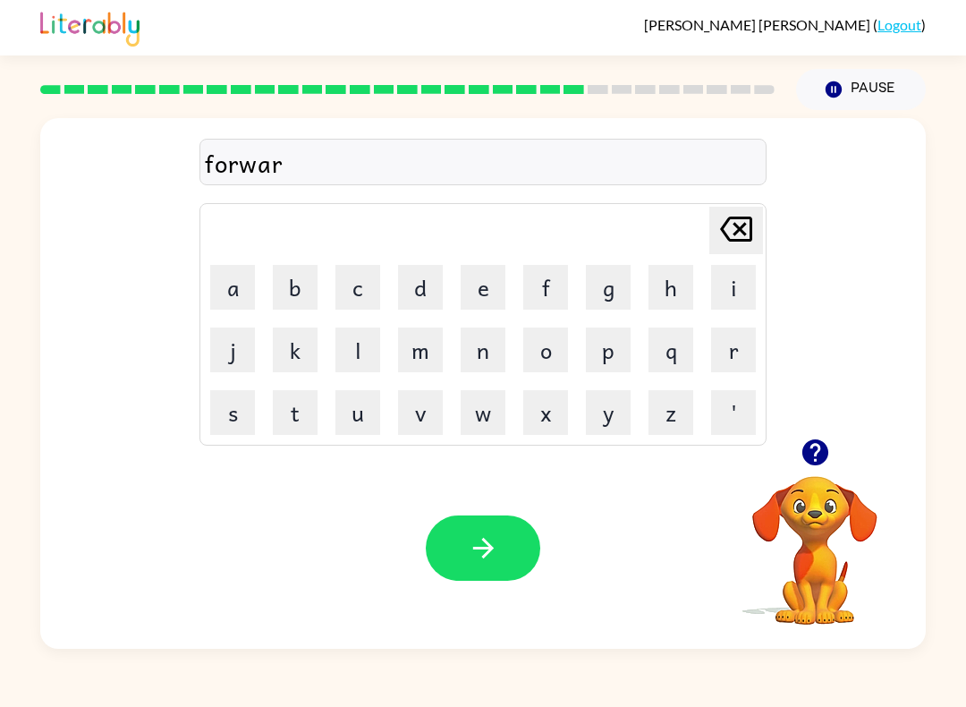
click at [417, 289] on button "d" at bounding box center [420, 287] width 45 height 45
click at [468, 537] on icon "button" at bounding box center [483, 547] width 31 height 31
click at [490, 422] on button "w" at bounding box center [483, 412] width 45 height 45
click at [743, 294] on button "i" at bounding box center [733, 287] width 45 height 45
click at [467, 295] on button "e" at bounding box center [483, 287] width 45 height 45
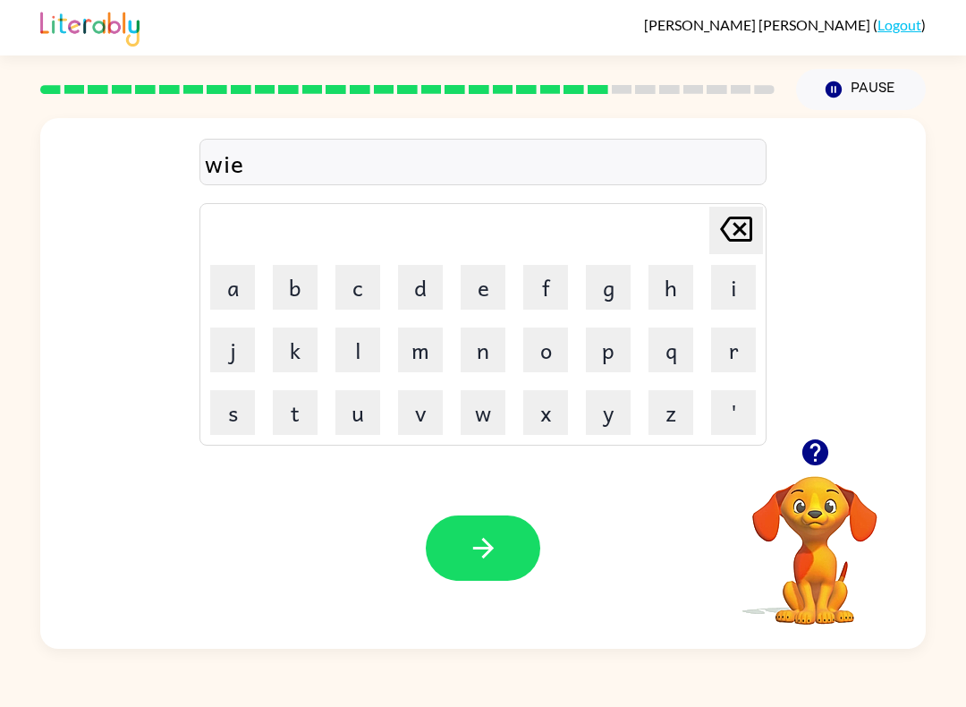
click at [467, 295] on button "e" at bounding box center [483, 287] width 45 height 45
click at [747, 240] on icon at bounding box center [736, 228] width 32 height 25
click at [714, 238] on button "Delete Delete last character input" at bounding box center [736, 230] width 54 height 47
click at [734, 345] on button "r" at bounding box center [733, 349] width 45 height 45
click at [760, 221] on button "Delete Delete last character input" at bounding box center [736, 230] width 54 height 47
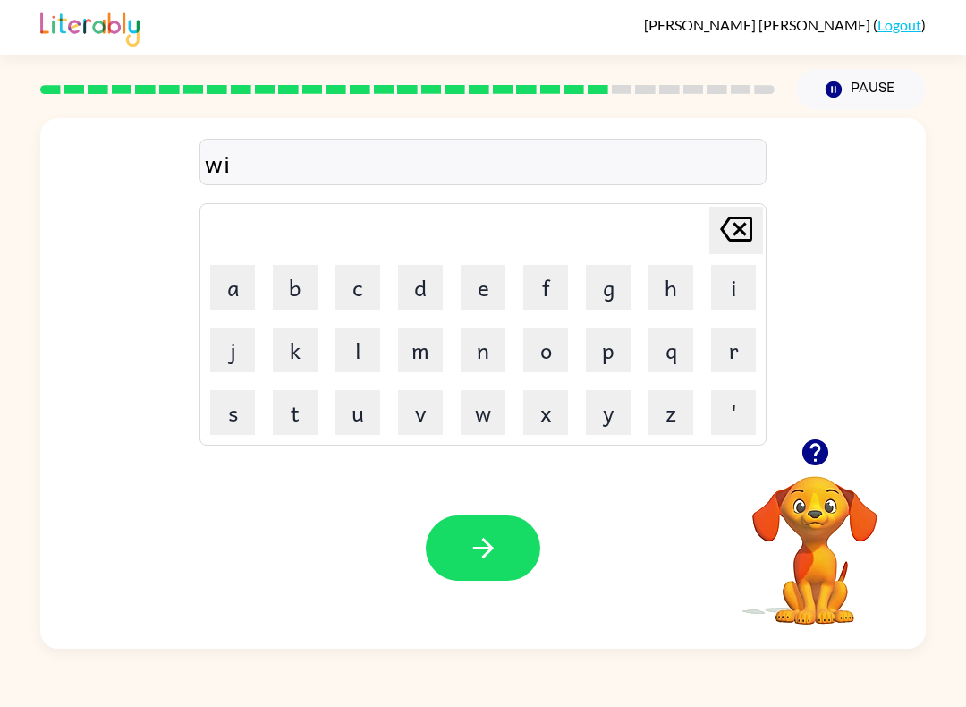
click at [766, 226] on div "Delete Delete last character input a b c d e f g h i j k l m n o p q r s t u v …" at bounding box center [482, 324] width 567 height 242
click at [745, 210] on icon "Delete Delete last character input" at bounding box center [736, 229] width 43 height 43
click at [745, 209] on icon "Delete Delete last character input" at bounding box center [736, 229] width 43 height 43
click at [734, 235] on icon "Delete Delete last character input" at bounding box center [736, 229] width 43 height 43
click at [733, 235] on icon "Delete Delete last character input" at bounding box center [736, 229] width 43 height 43
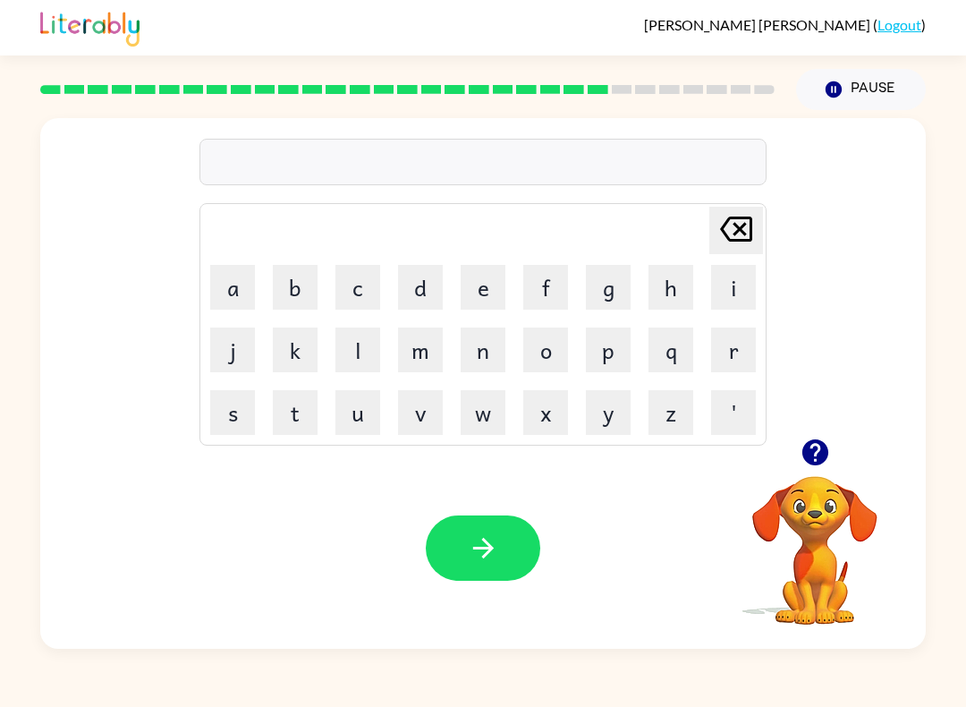
click at [740, 361] on button "r" at bounding box center [733, 349] width 45 height 45
click at [742, 303] on button "i" at bounding box center [733, 287] width 45 height 45
click at [366, 357] on button "l" at bounding box center [357, 349] width 45 height 45
click at [495, 266] on button "e" at bounding box center [483, 287] width 45 height 45
click at [426, 287] on button "d" at bounding box center [420, 287] width 45 height 45
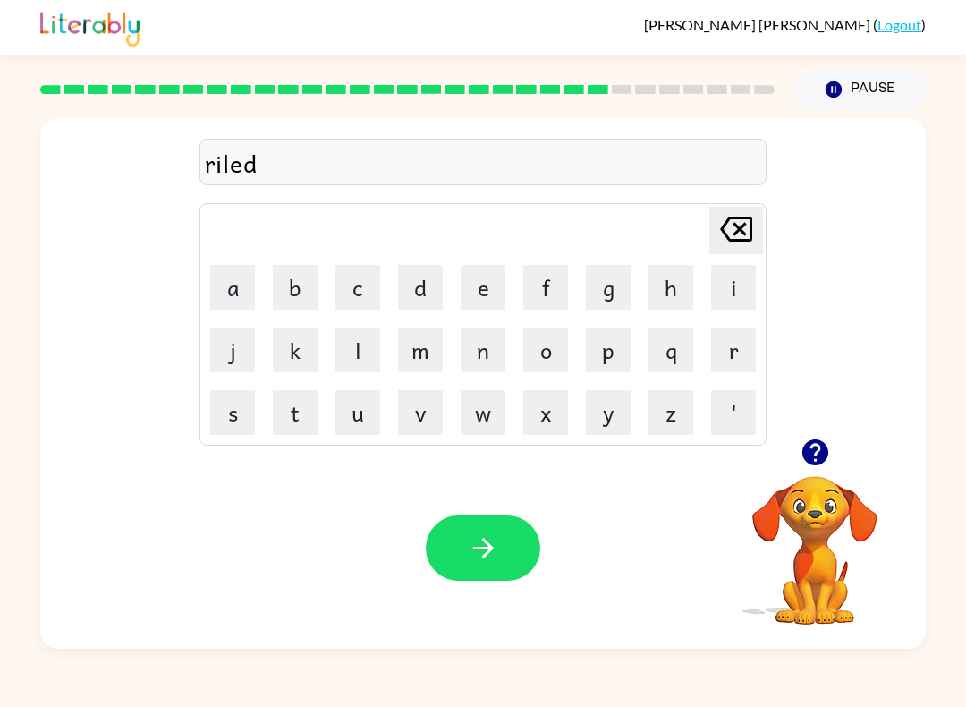
click at [460, 526] on button "button" at bounding box center [483, 547] width 115 height 65
click at [627, 278] on button "g" at bounding box center [608, 287] width 45 height 45
click at [250, 279] on button "a" at bounding box center [232, 287] width 45 height 45
click at [300, 290] on button "b" at bounding box center [295, 287] width 45 height 45
click at [500, 283] on button "e" at bounding box center [483, 287] width 45 height 45
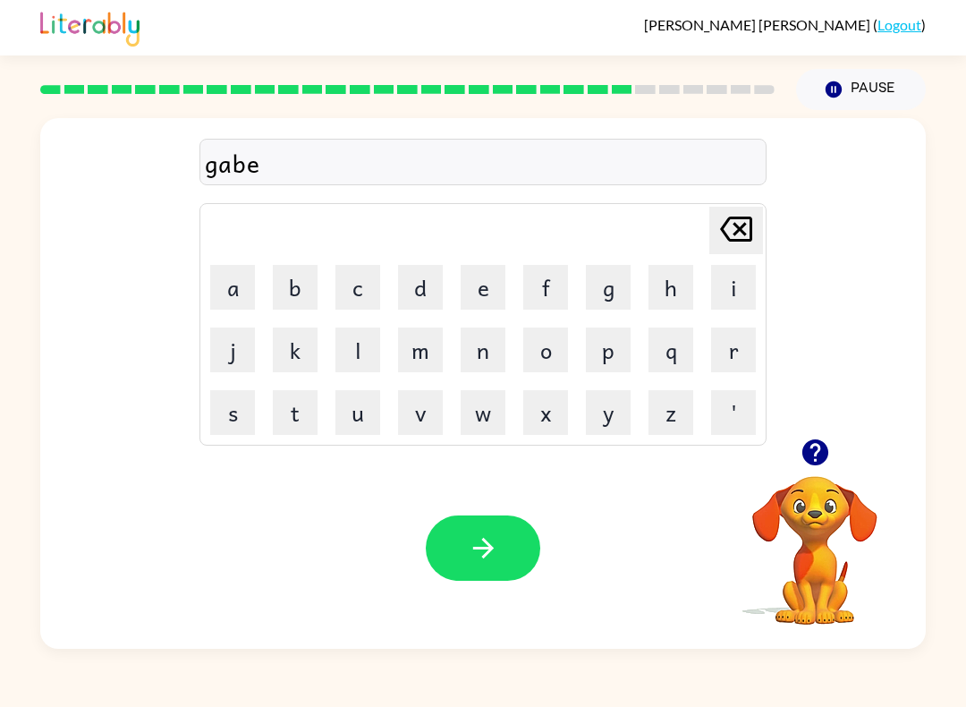
click at [505, 351] on button "n" at bounding box center [483, 349] width 45 height 45
click at [503, 547] on button "button" at bounding box center [483, 547] width 115 height 65
click at [365, 358] on button "l" at bounding box center [357, 349] width 45 height 45
click at [471, 285] on button "e" at bounding box center [483, 287] width 45 height 45
click at [308, 291] on button "b" at bounding box center [295, 287] width 45 height 45
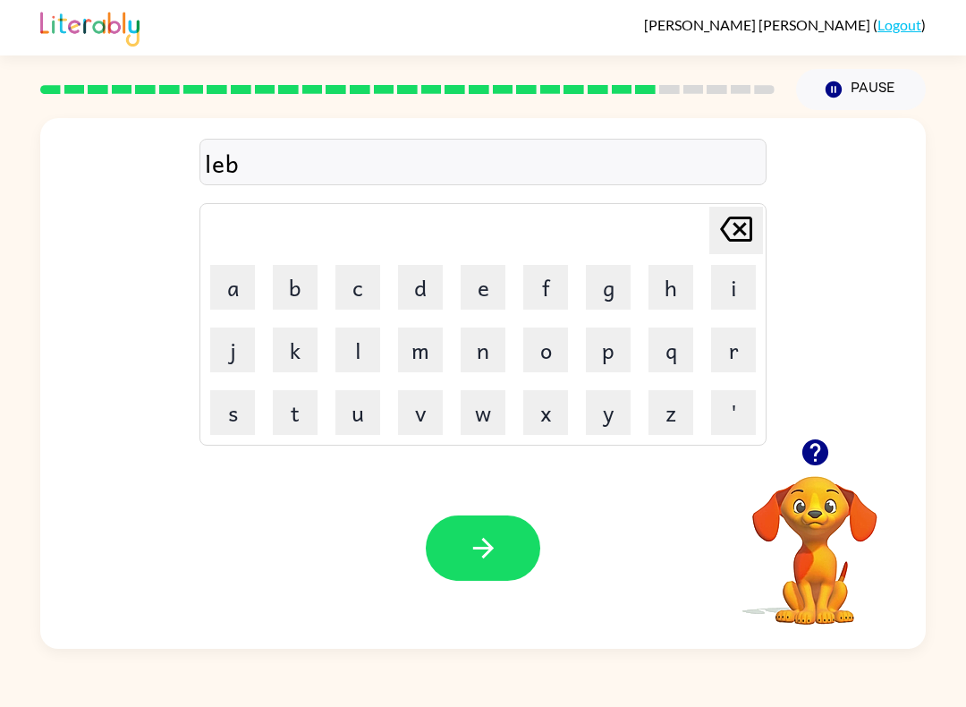
click at [727, 345] on button "r" at bounding box center [733, 349] width 45 height 45
click at [239, 360] on button "j" at bounding box center [232, 349] width 45 height 45
click at [233, 292] on button "a" at bounding box center [232, 287] width 45 height 45
click at [426, 286] on button "d" at bounding box center [420, 287] width 45 height 45
click at [470, 562] on icon "button" at bounding box center [483, 547] width 31 height 31
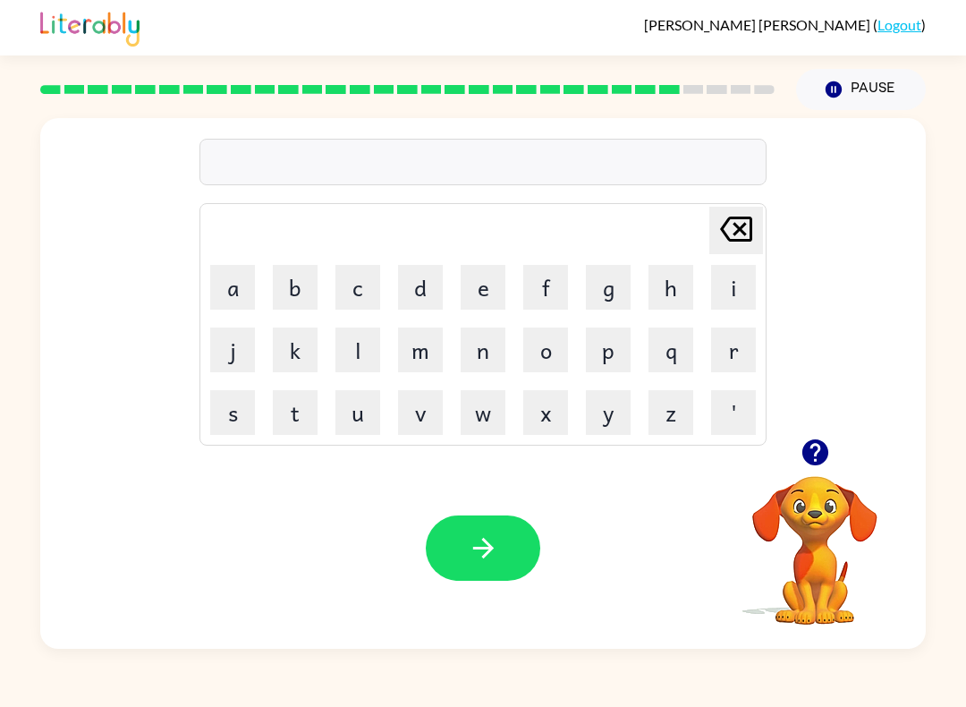
click at [614, 335] on button "p" at bounding box center [608, 349] width 45 height 45
click at [745, 281] on button "i" at bounding box center [733, 287] width 45 height 45
click at [480, 281] on button "e" at bounding box center [483, 287] width 45 height 45
click at [726, 348] on button "r" at bounding box center [733, 349] width 45 height 45
click at [242, 403] on button "s" at bounding box center [232, 412] width 45 height 45
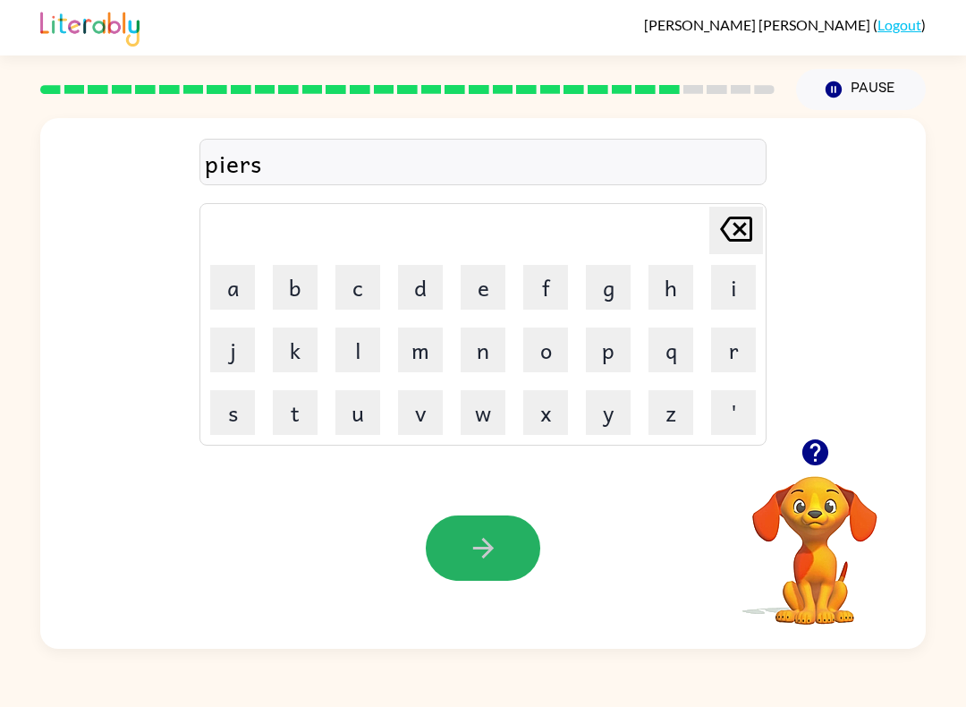
click at [456, 535] on button "button" at bounding box center [483, 547] width 115 height 65
click at [306, 415] on button "t" at bounding box center [295, 412] width 45 height 45
click at [670, 276] on button "h" at bounding box center [671, 287] width 45 height 45
click at [718, 298] on button "i" at bounding box center [733, 287] width 45 height 45
click at [496, 351] on button "n" at bounding box center [483, 349] width 45 height 45
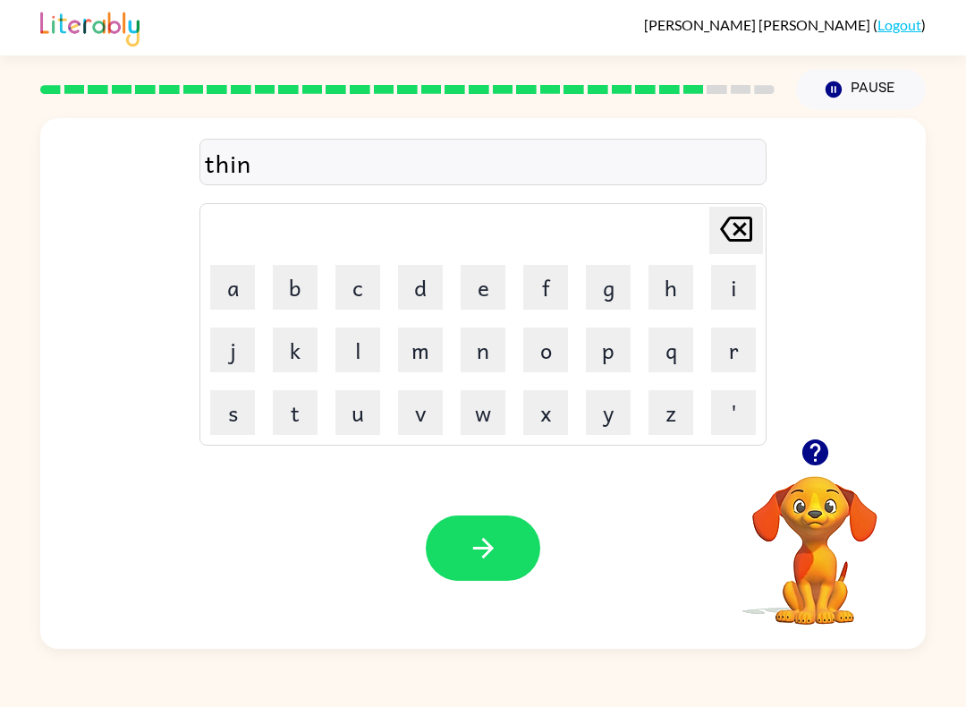
click at [463, 555] on button "button" at bounding box center [483, 547] width 115 height 65
click at [231, 384] on td "s" at bounding box center [232, 412] width 61 height 61
click at [242, 412] on button "s" at bounding box center [232, 412] width 45 height 45
click at [557, 350] on button "o" at bounding box center [545, 349] width 45 height 45
click at [301, 286] on button "b" at bounding box center [295, 287] width 45 height 45
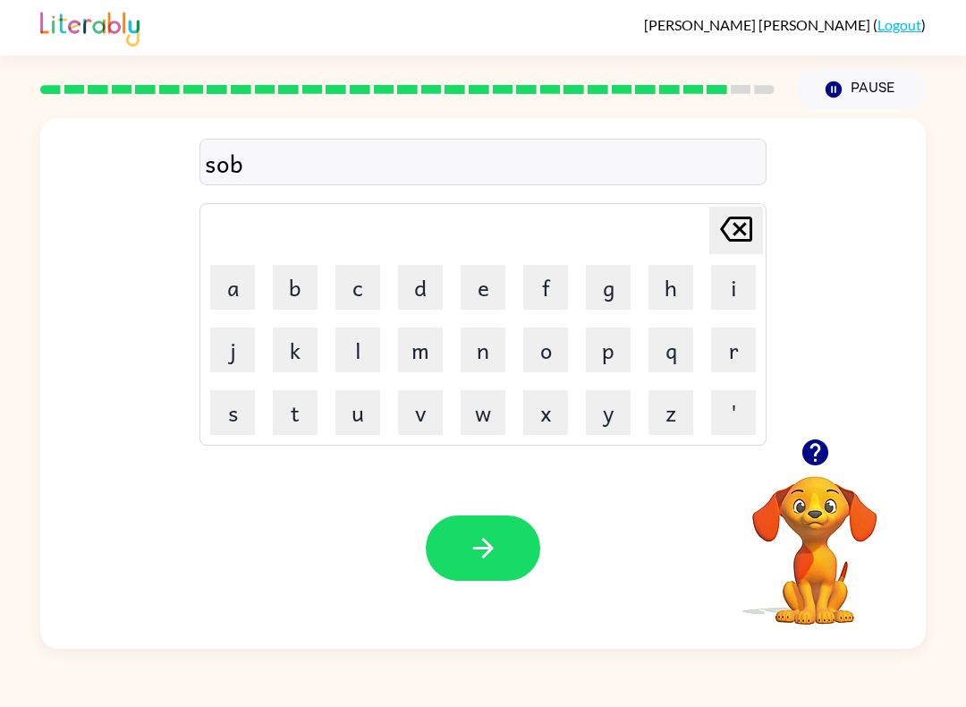
click at [743, 349] on button "r" at bounding box center [733, 349] width 45 height 45
click at [480, 284] on button "e" at bounding box center [483, 287] width 45 height 45
click at [506, 542] on button "button" at bounding box center [483, 547] width 115 height 65
click at [230, 299] on button "a" at bounding box center [232, 287] width 45 height 45
click at [493, 342] on button "n" at bounding box center [483, 349] width 45 height 45
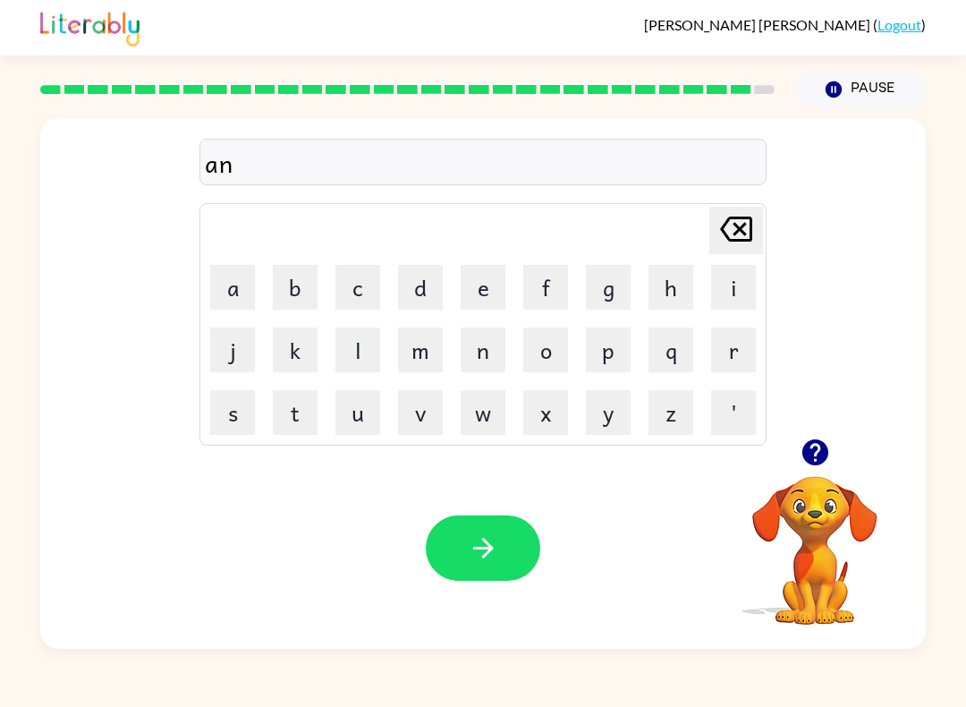
click at [249, 271] on button "a" at bounding box center [232, 287] width 45 height 45
click at [539, 280] on button "f" at bounding box center [545, 287] width 45 height 45
click at [750, 347] on button "r" at bounding box center [733, 349] width 45 height 45
click at [753, 268] on button "i" at bounding box center [733, 287] width 45 height 45
click at [422, 272] on button "d" at bounding box center [420, 287] width 45 height 45
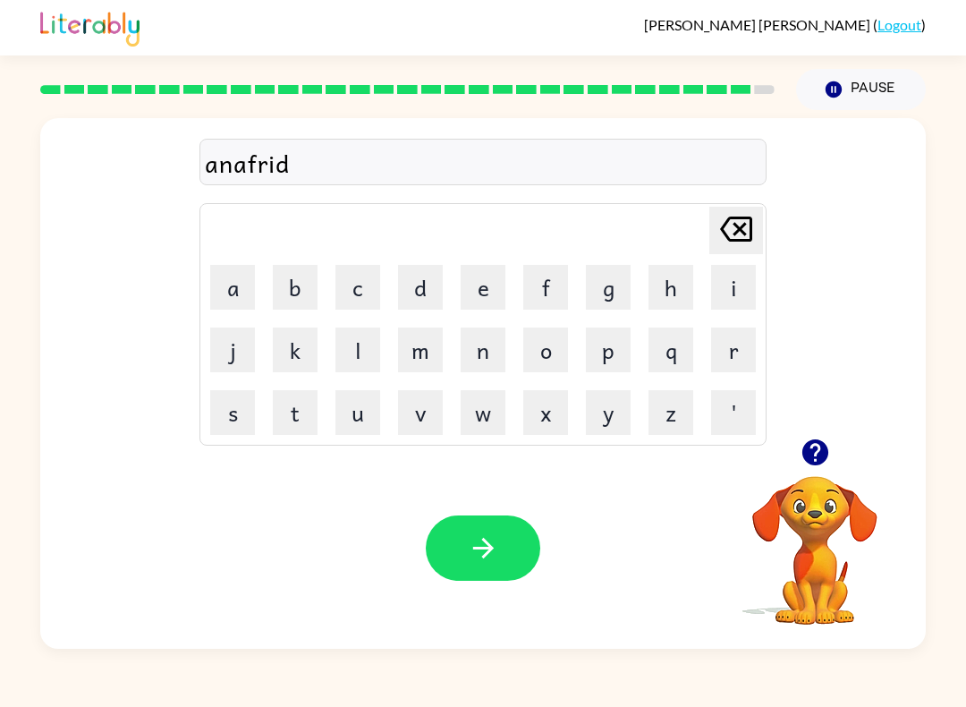
click at [499, 572] on button "button" at bounding box center [483, 547] width 115 height 65
